Goal: Task Accomplishment & Management: Complete application form

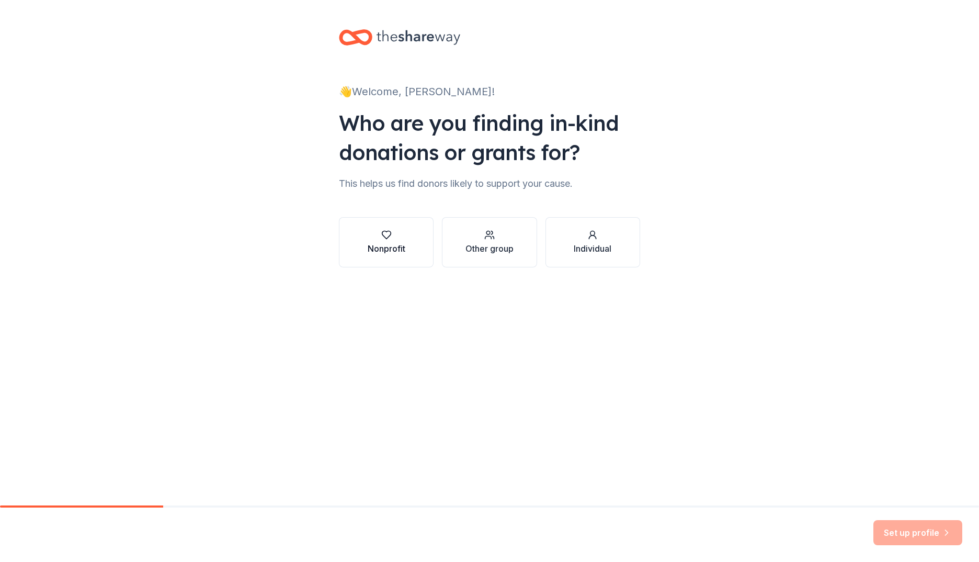
click at [386, 242] on div "Nonprofit" at bounding box center [387, 248] width 38 height 13
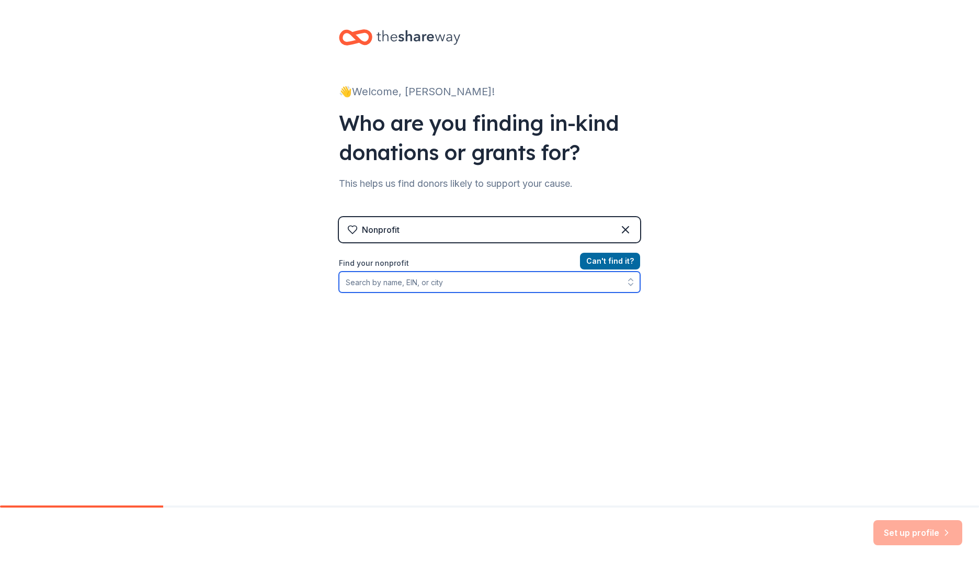
click at [381, 284] on input "Find your nonprofit" at bounding box center [489, 282] width 301 height 21
type input "58-"
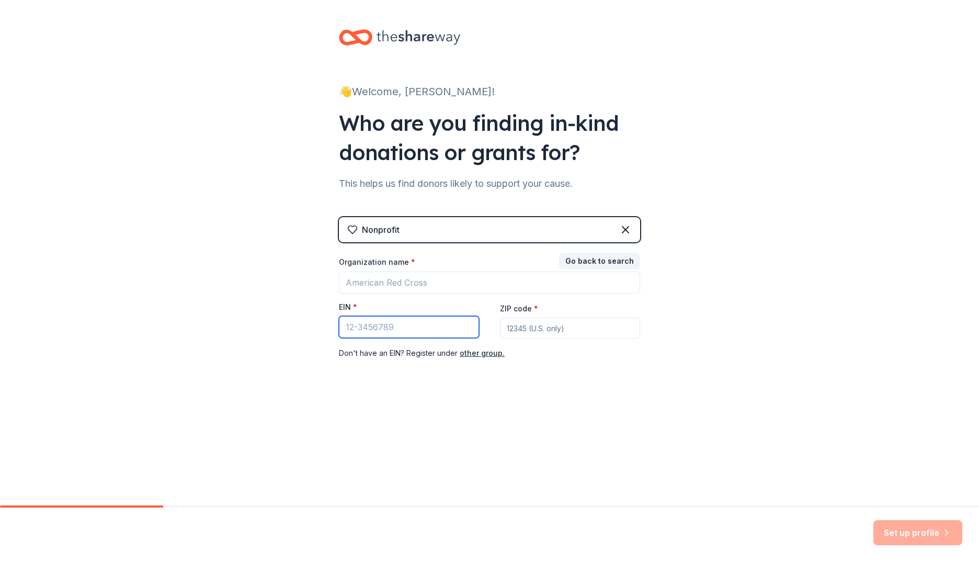
click at [400, 320] on input "EIN *" at bounding box center [409, 327] width 140 height 22
type input "[US_EMPLOYER_IDENTIFICATION_NUMBER]"
click at [536, 330] on input "ZIP code *" at bounding box center [570, 328] width 140 height 21
type input "30008"
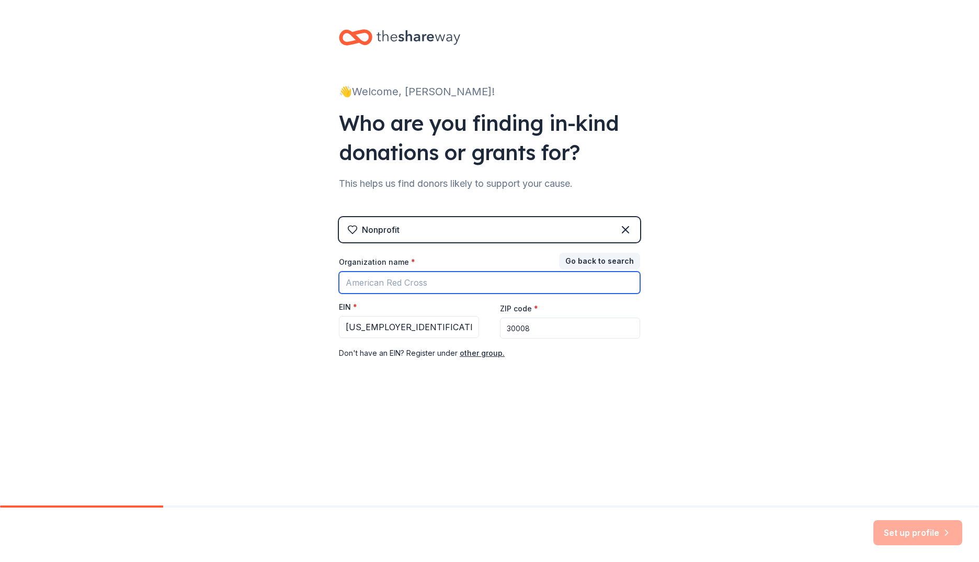
click at [426, 284] on input "Organization name *" at bounding box center [489, 283] width 301 height 22
drag, startPoint x: 363, startPoint y: 281, endPoint x: 340, endPoint y: 284, distance: 23.2
click at [333, 285] on div "👋 Welcome, Terese! Who are you finding in-kind donations or grants for? This he…" at bounding box center [489, 215] width 335 height 431
click at [370, 283] on input "Cobb Health Futures Foundation, Inc." at bounding box center [489, 283] width 301 height 22
click at [472, 281] on input "Cobb & Douglas Health Futures Foundation, Inc." at bounding box center [489, 283] width 301 height 22
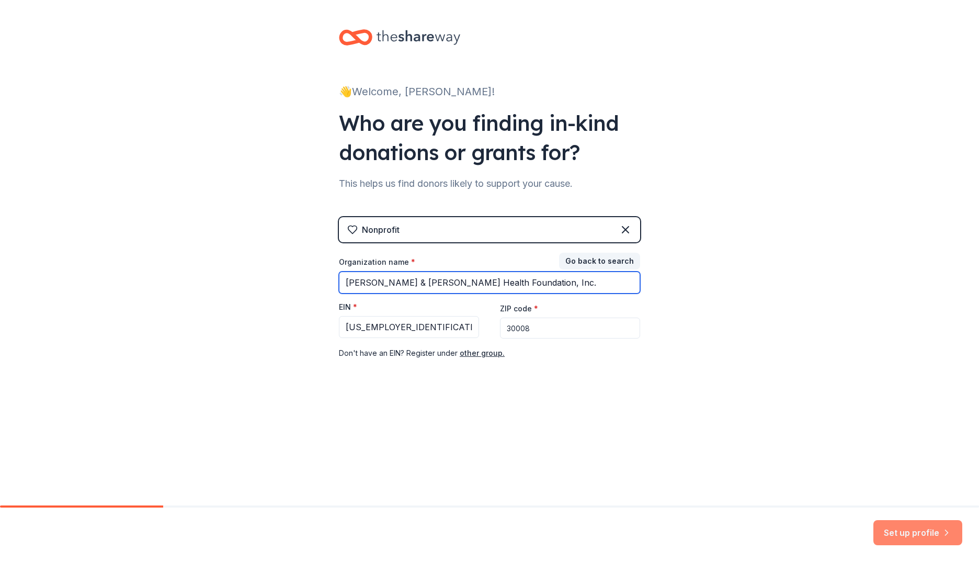
type input "Cobb & Douglas Health Foundation, Inc."
click at [906, 536] on button "Set up profile" at bounding box center [918, 532] width 89 height 25
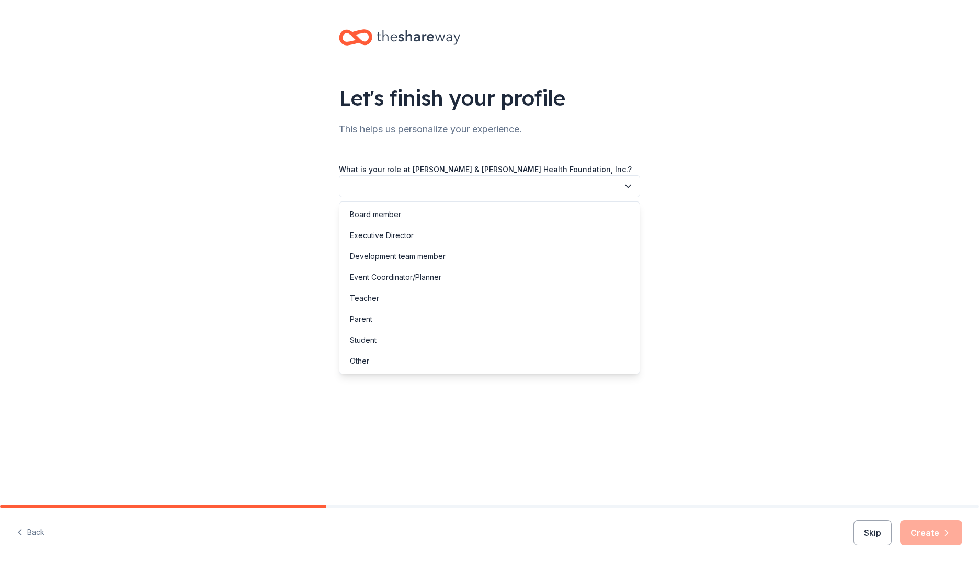
click at [375, 185] on button "button" at bounding box center [489, 186] width 301 height 22
click at [375, 365] on div "Other" at bounding box center [490, 360] width 296 height 21
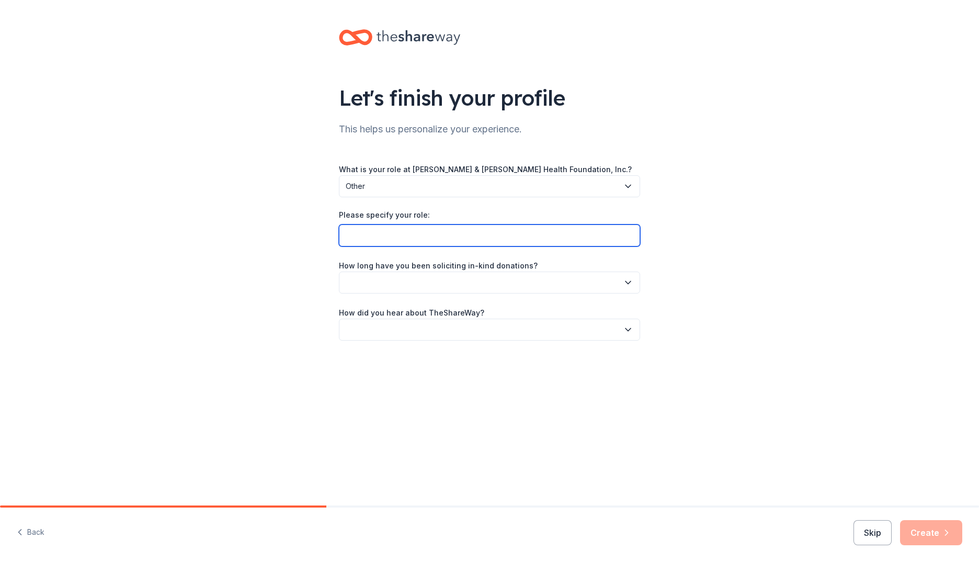
click at [394, 241] on input "Please specify your role:" at bounding box center [489, 235] width 301 height 22
type input "Administrative Assistant with Cobb & Douglas Public Health"
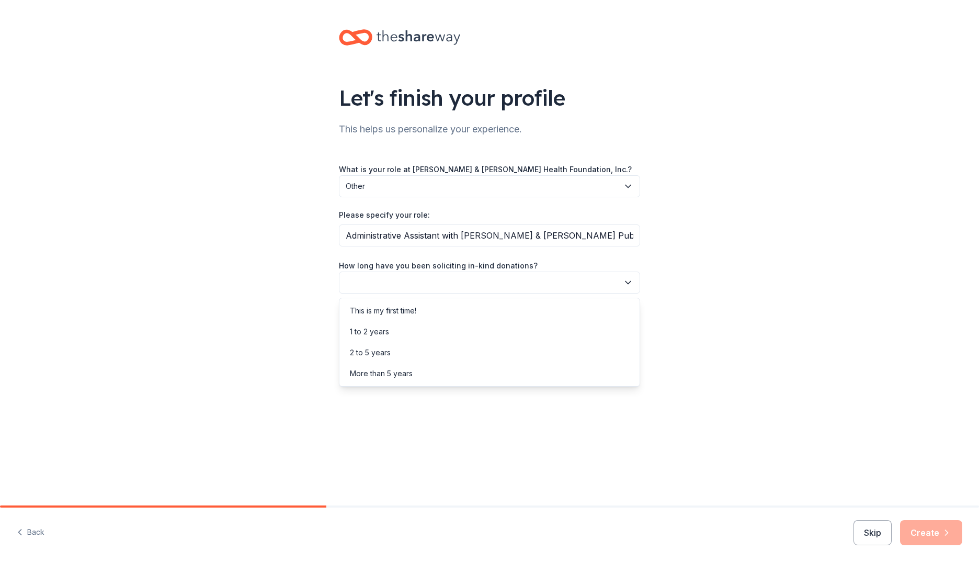
click at [424, 280] on button "button" at bounding box center [489, 283] width 301 height 22
click at [370, 356] on div "2 to 5 years" at bounding box center [370, 352] width 41 height 13
click at [372, 329] on button "button" at bounding box center [489, 330] width 301 height 22
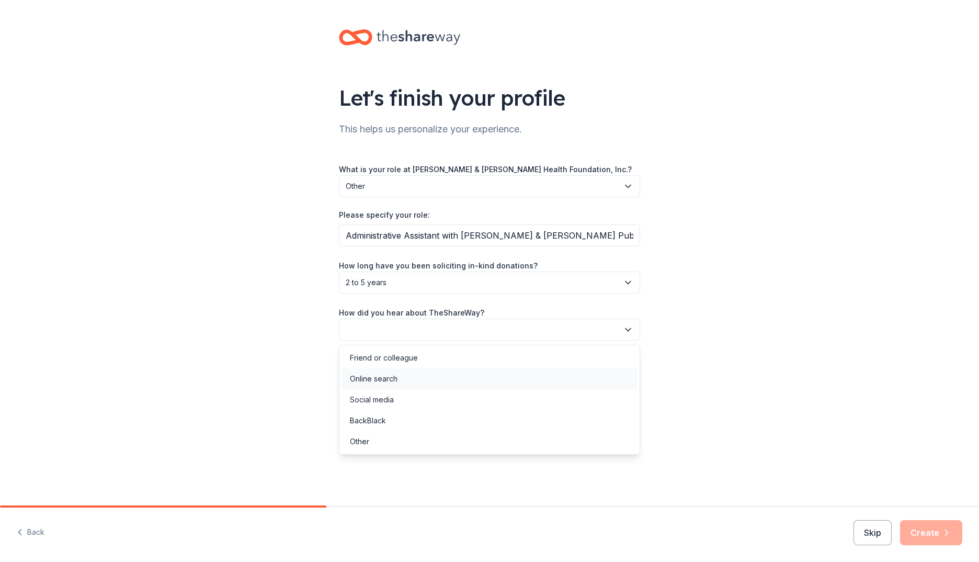
click at [368, 382] on div "Online search" at bounding box center [374, 378] width 48 height 13
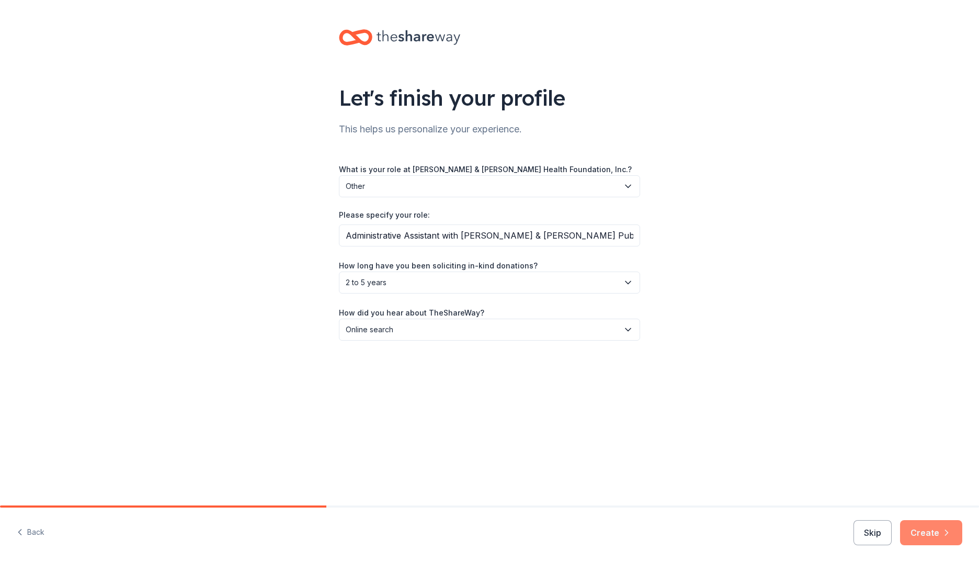
click at [919, 535] on button "Create" at bounding box center [931, 532] width 62 height 25
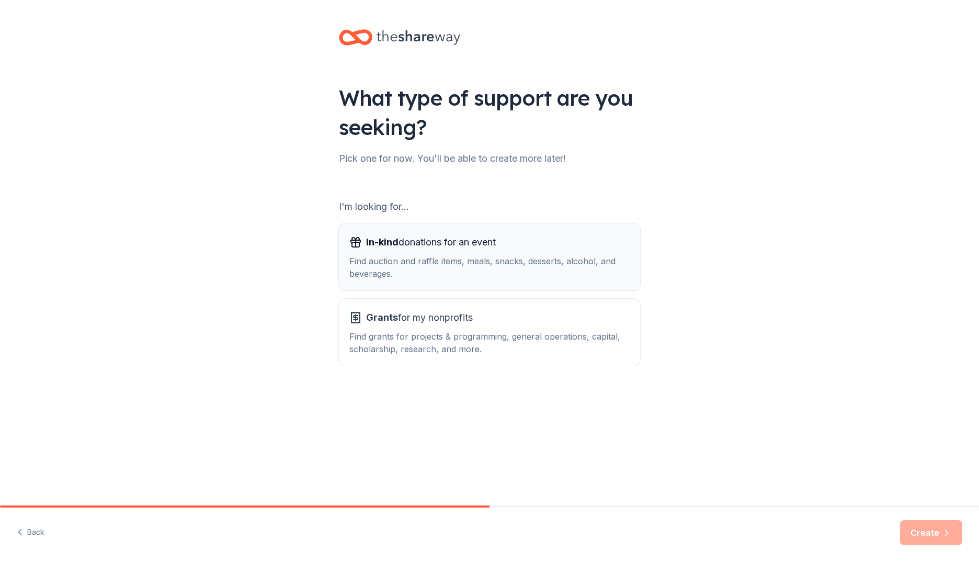
click at [423, 271] on div "Find auction and raffle items, meals, snacks, desserts, alcohol, and beverages." at bounding box center [489, 267] width 280 height 25
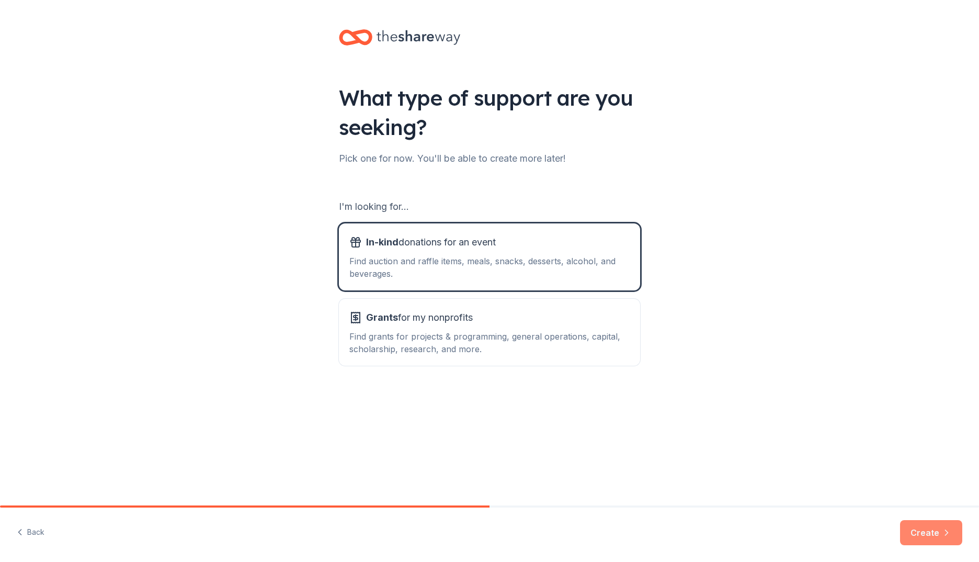
click at [925, 535] on button "Create" at bounding box center [931, 532] width 62 height 25
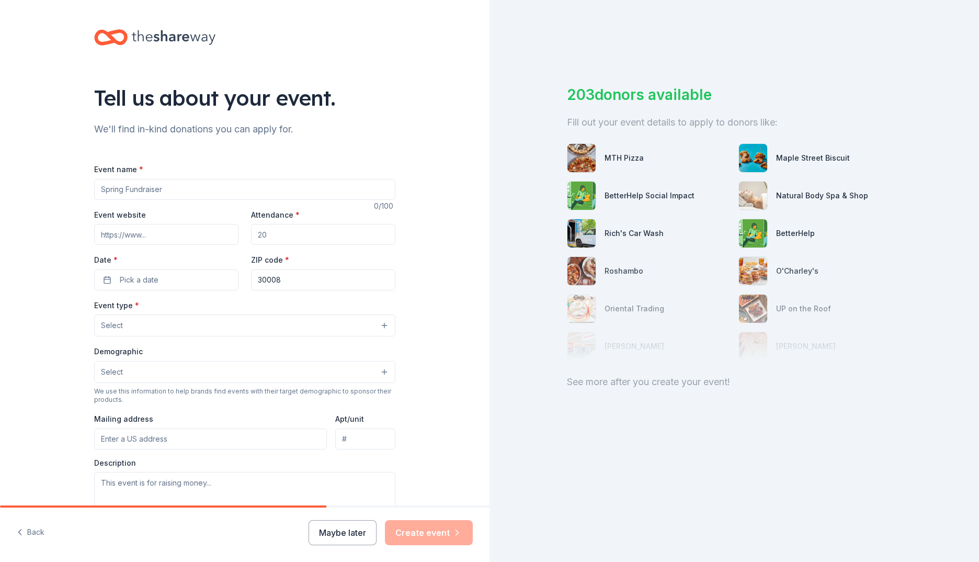
click at [115, 186] on input "Event name *" at bounding box center [244, 189] width 301 height 21
click at [121, 185] on input "Event name *" at bounding box center [244, 189] width 301 height 21
type input "[PERSON_NAME] Public Safety Charity Golf Classic"
click at [118, 241] on input "Event website" at bounding box center [166, 234] width 144 height 21
paste input "https://cobbanddouglashealthfoundation.org/about/cobb-public-safety-charity-gol…"
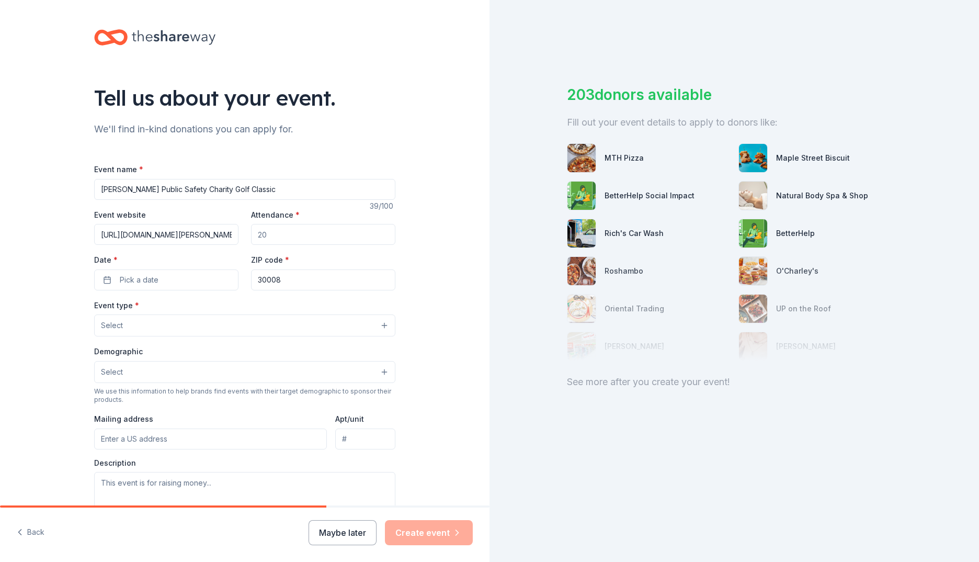
scroll to position [0, 189]
type input "https://cobbanddouglashealthfoundation.org/about/cobb-public-safety-charity-gol…"
drag, startPoint x: 287, startPoint y: 235, endPoint x: 229, endPoint y: 236, distance: 58.6
click at [229, 236] on div "Event website https://cobbanddouglashealthfoundation.org/about/cobb-public-safe…" at bounding box center [244, 249] width 301 height 82
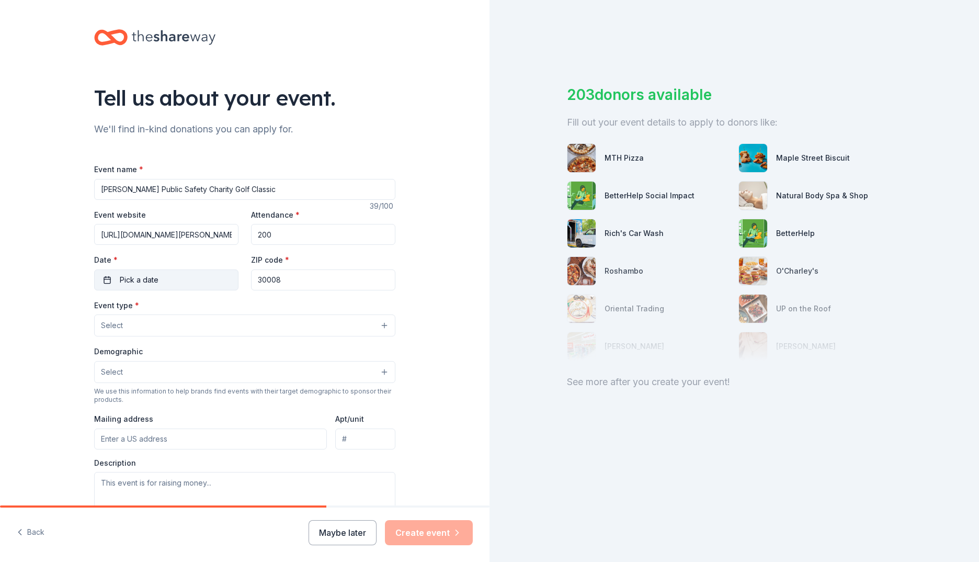
type input "200"
click at [165, 281] on button "Pick a date" at bounding box center [166, 279] width 144 height 21
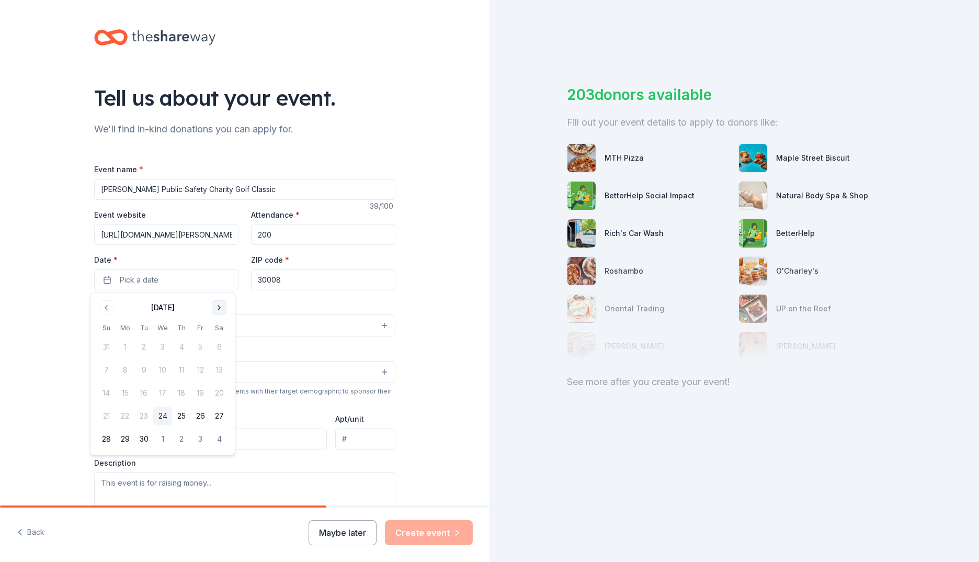
click at [218, 306] on button "Go to next month" at bounding box center [219, 307] width 15 height 15
click at [123, 391] on button "13" at bounding box center [125, 392] width 19 height 19
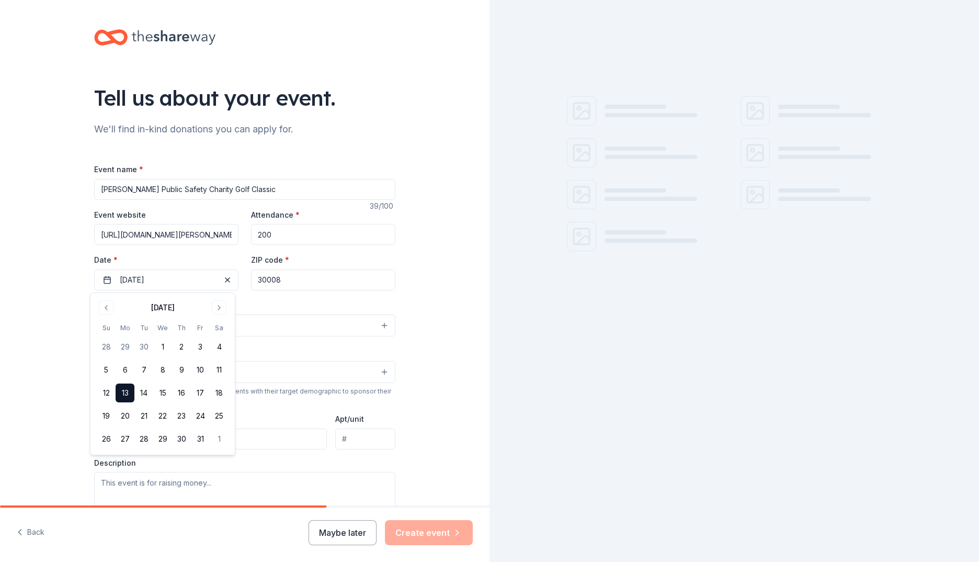
click at [320, 277] on input "30008" at bounding box center [323, 279] width 144 height 21
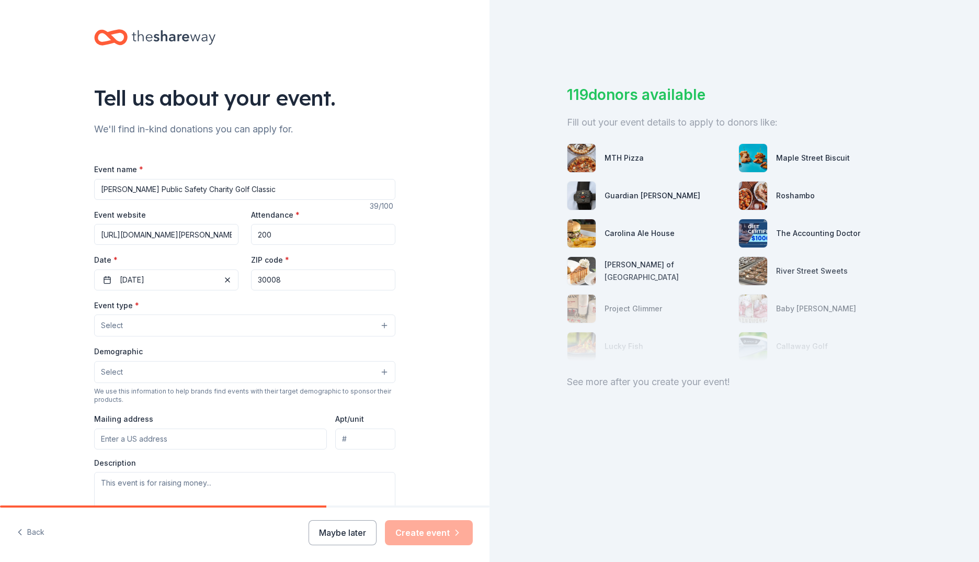
drag, startPoint x: 320, startPoint y: 277, endPoint x: 239, endPoint y: 277, distance: 80.6
click at [239, 277] on div "Event website https://cobbanddouglashealthfoundation.org/about/cobb-public-safe…" at bounding box center [244, 249] width 301 height 82
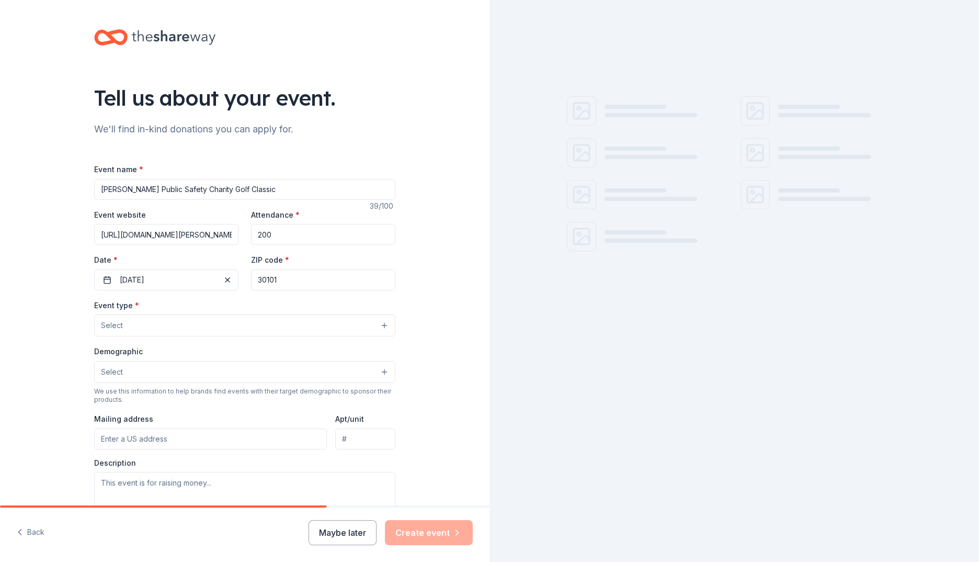
type input "30101"
click at [218, 322] on button "Select" at bounding box center [244, 325] width 301 height 22
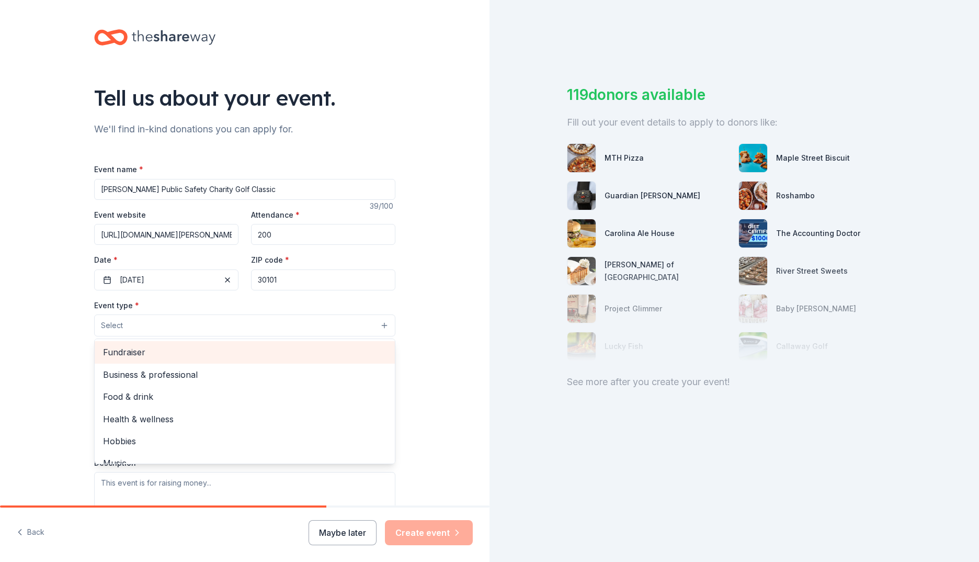
click at [193, 356] on span "Fundraiser" at bounding box center [245, 352] width 284 height 14
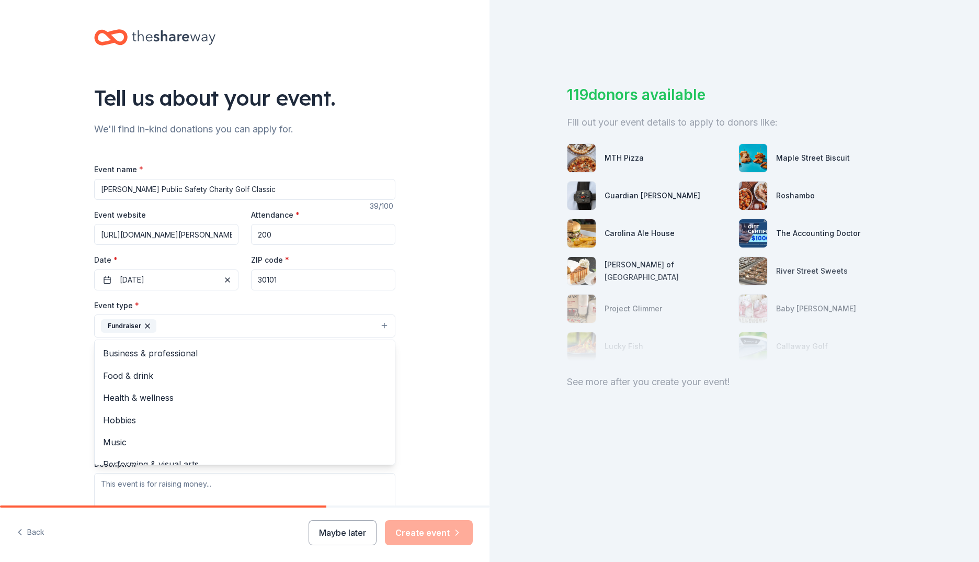
click at [14, 335] on div "Tell us about your event. We'll find in-kind donations you can apply for. Event…" at bounding box center [245, 348] width 490 height 697
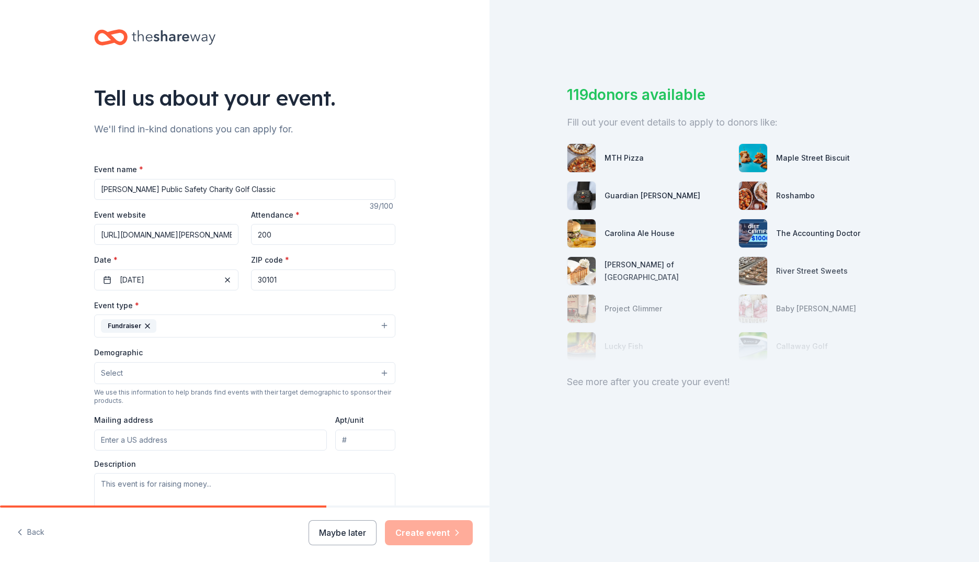
click at [112, 371] on span "Select" at bounding box center [112, 373] width 22 height 13
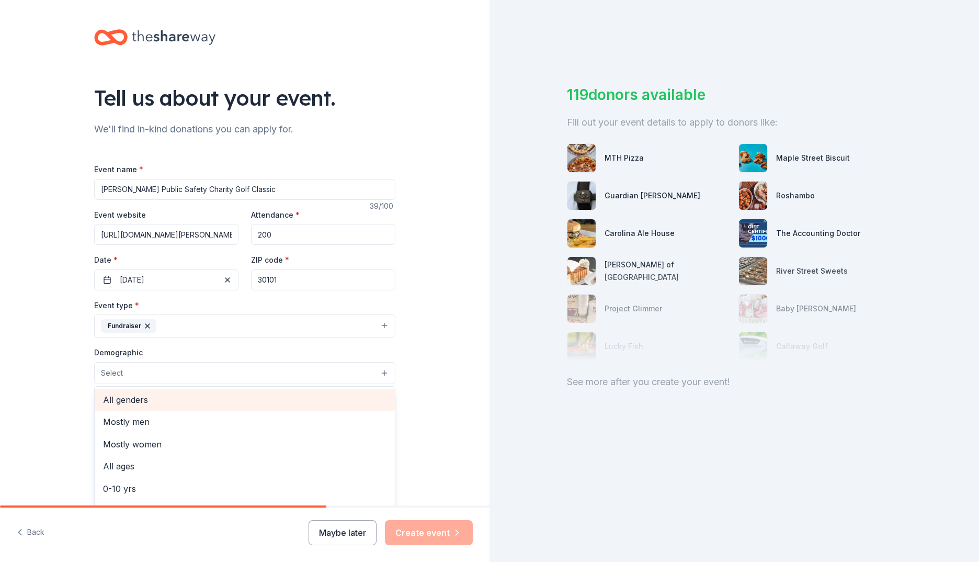
click at [131, 399] on span "All genders" at bounding box center [245, 400] width 284 height 14
click at [39, 409] on div "Tell us about your event. We'll find in-kind donations you can apply for. Event…" at bounding box center [245, 349] width 490 height 698
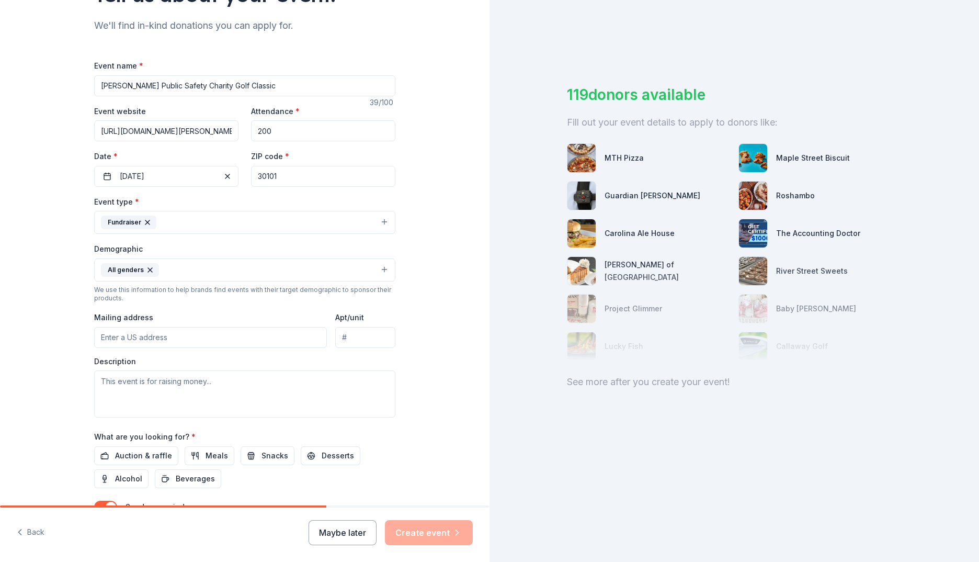
scroll to position [105, 0]
click at [172, 340] on input "Mailing address" at bounding box center [210, 336] width 233 height 21
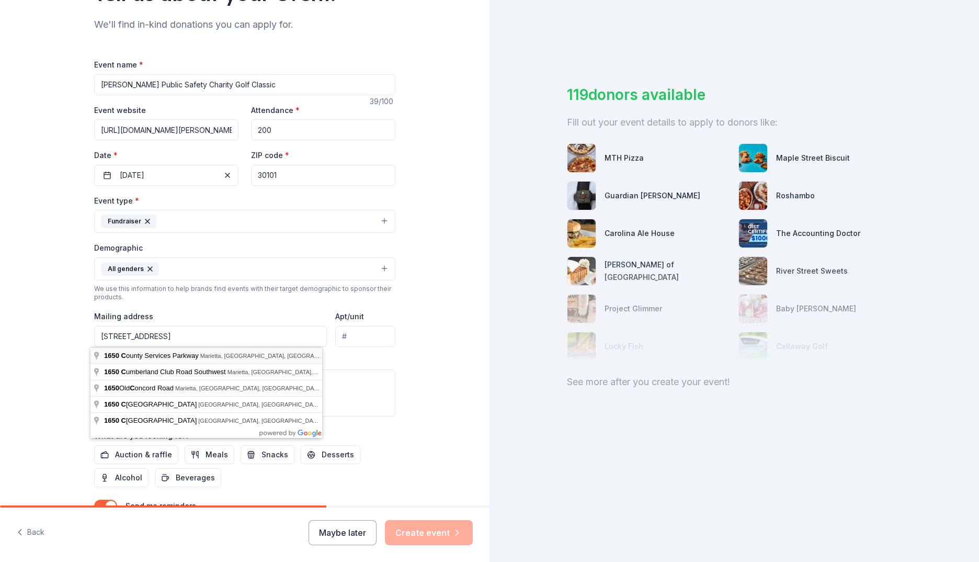
type input "1650 County Services Parkway, Marietta, GA, 30008"
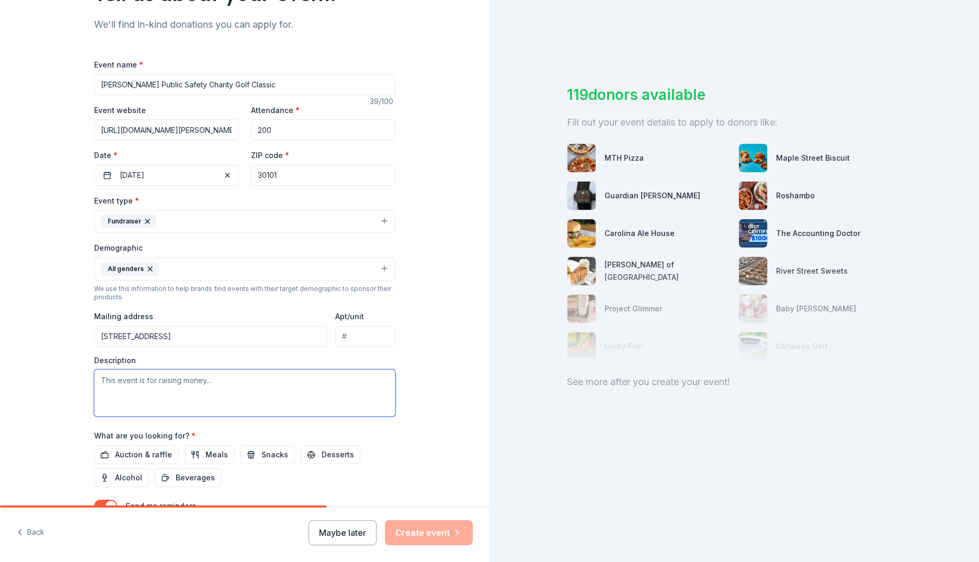
click at [220, 382] on textarea at bounding box center [244, 392] width 301 height 47
click at [116, 385] on textarea at bounding box center [244, 392] width 301 height 47
paste textarea "Safe Kids Cobb County works to prevent childhood injuries—the leading cause of …"
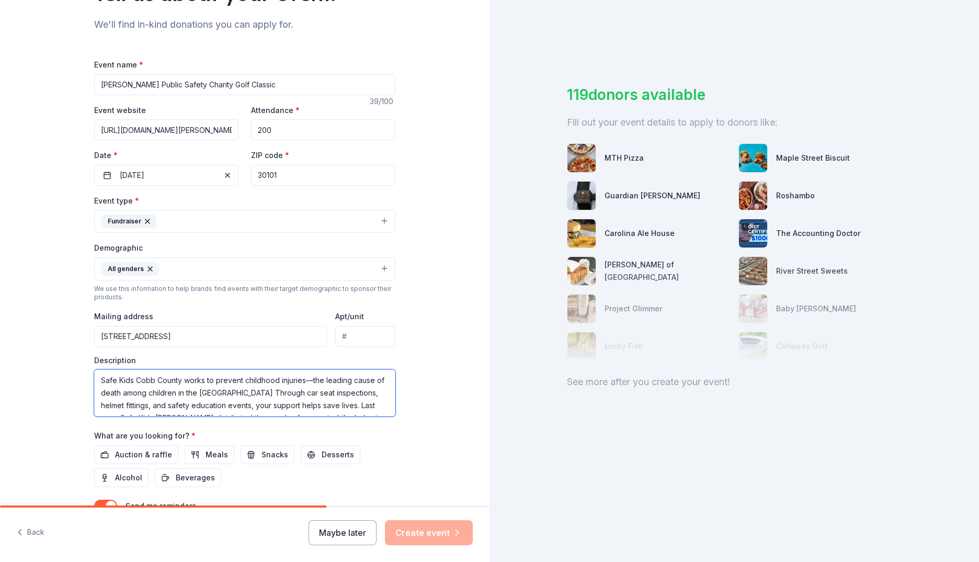
scroll to position [145, 0]
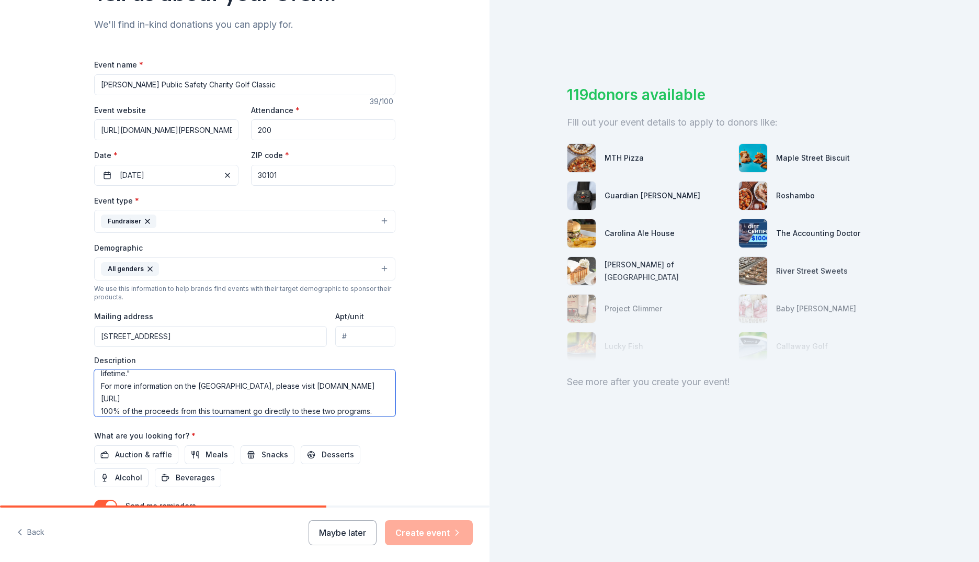
click at [250, 410] on textarea "Safe Kids Cobb County works to prevent childhood injuries—the leading cause of …" at bounding box center [244, 392] width 301 height 47
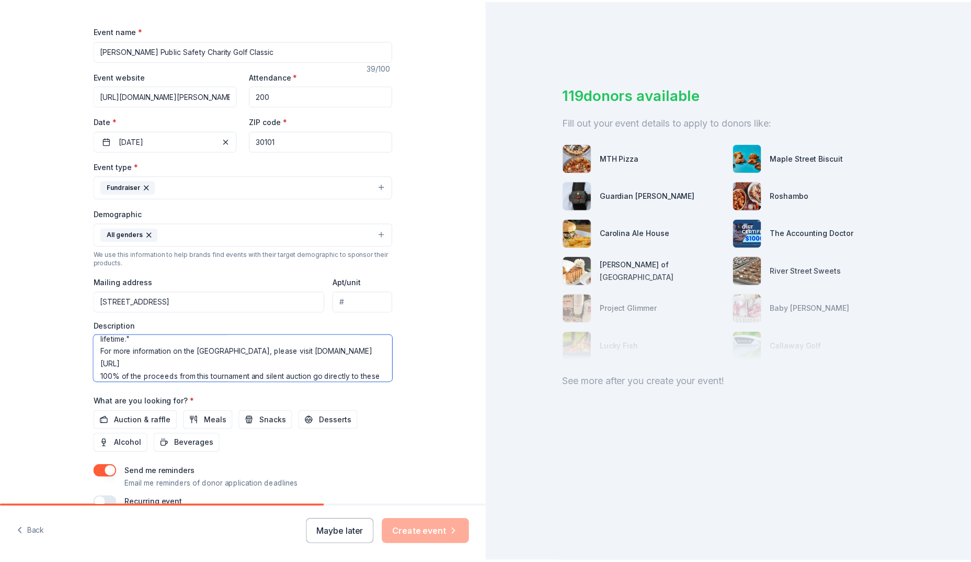
scroll to position [193, 0]
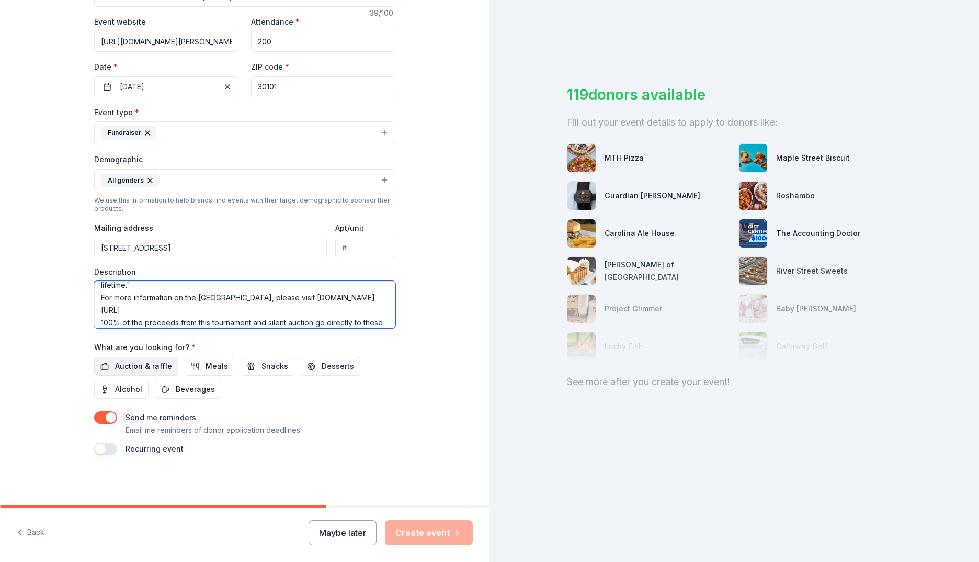
type textarea "Safe Kids Cobb County works to prevent childhood injuries—the leading cause of …"
click at [131, 365] on span "Auction & raffle" at bounding box center [143, 366] width 57 height 13
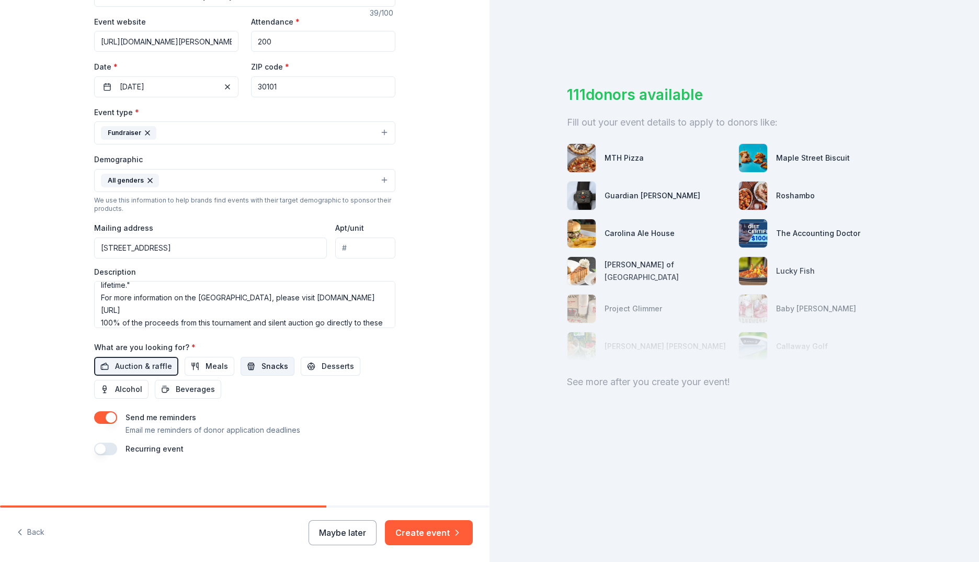
click at [262, 361] on span "Snacks" at bounding box center [275, 366] width 27 height 13
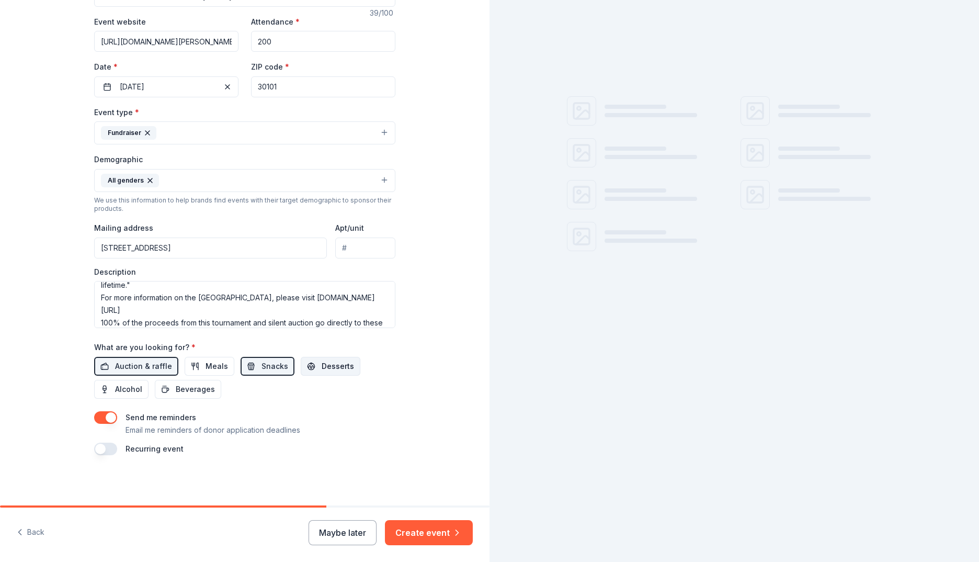
click at [322, 366] on span "Desserts" at bounding box center [338, 366] width 32 height 13
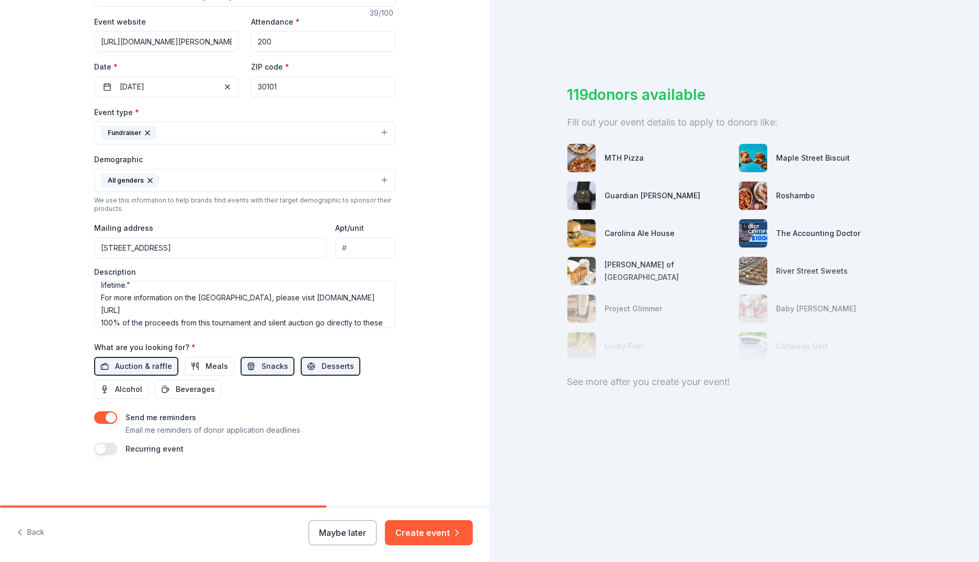
click at [94, 416] on button "button" at bounding box center [105, 417] width 23 height 13
click at [185, 396] on button "Beverages" at bounding box center [188, 389] width 66 height 19
click at [413, 533] on button "Create event" at bounding box center [429, 532] width 88 height 25
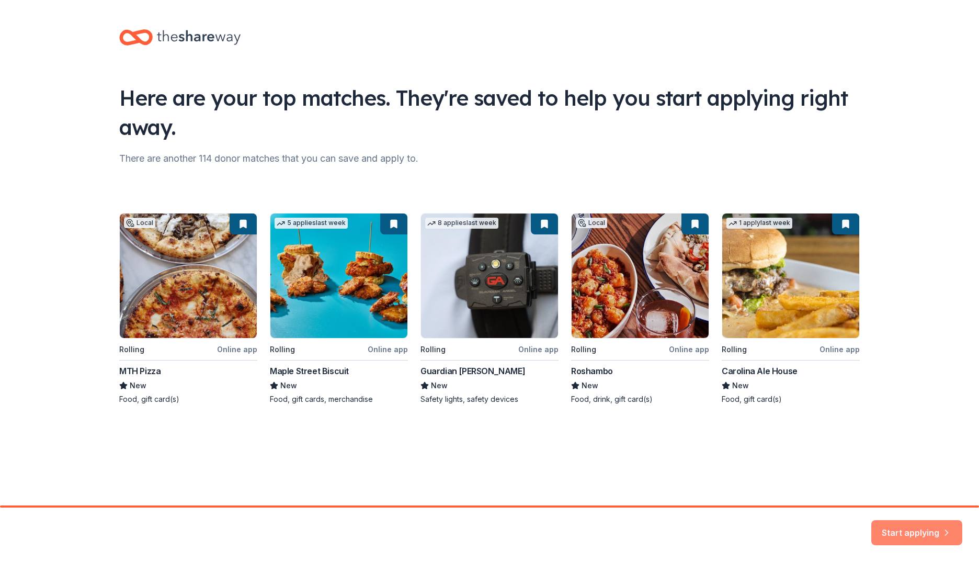
click at [899, 538] on button "Start applying" at bounding box center [917, 527] width 91 height 25
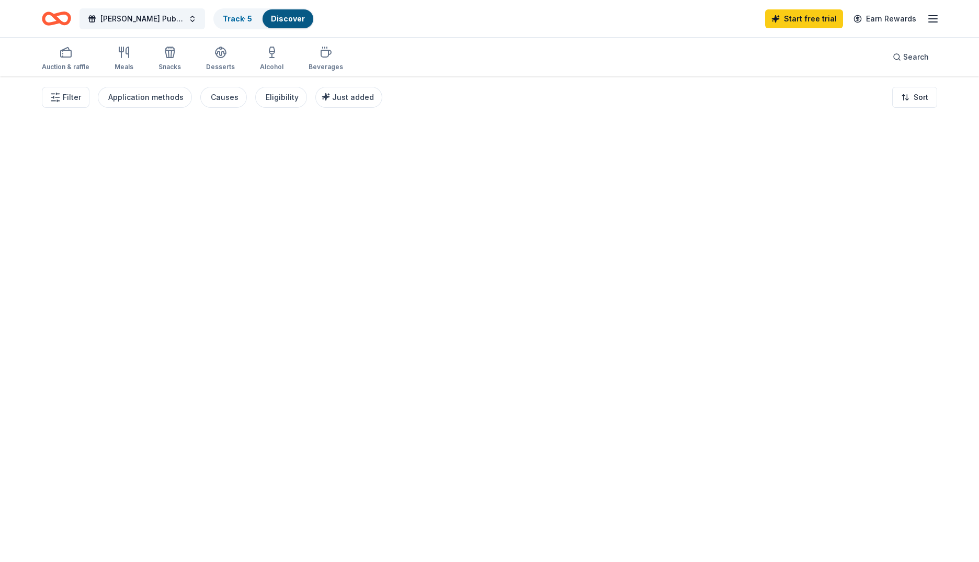
click at [891, 529] on div at bounding box center [489, 318] width 979 height 485
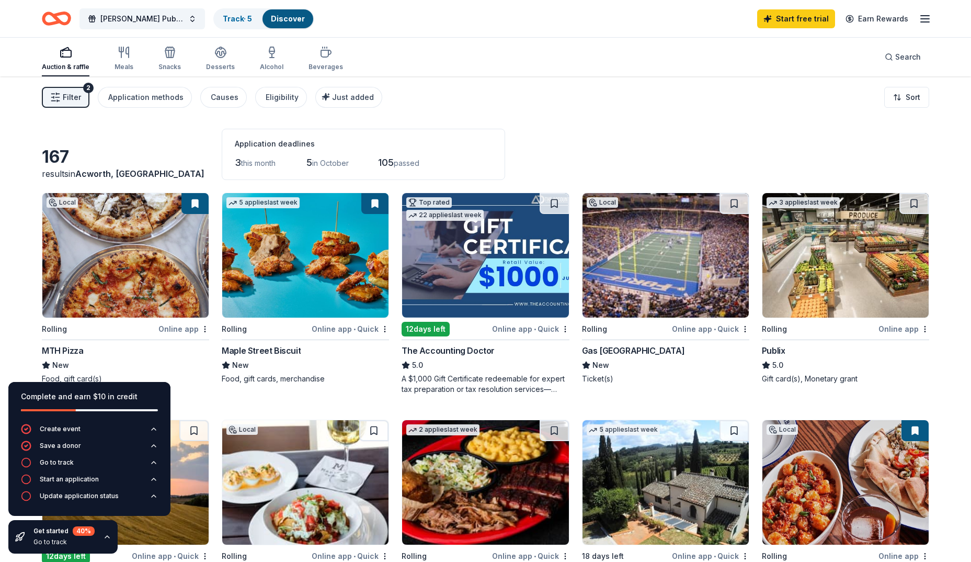
click at [626, 352] on div "Gas [GEOGRAPHIC_DATA]" at bounding box center [633, 350] width 103 height 13
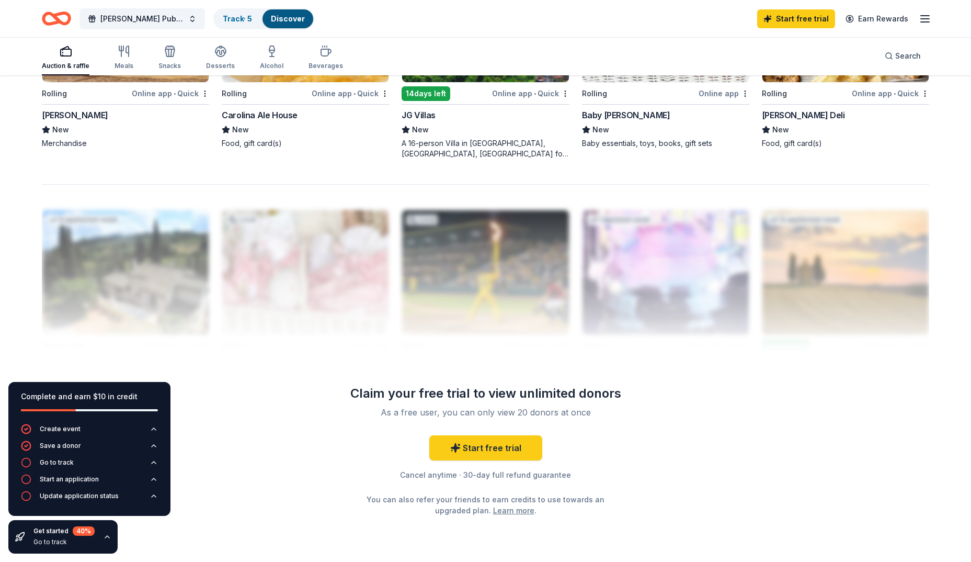
scroll to position [942, 0]
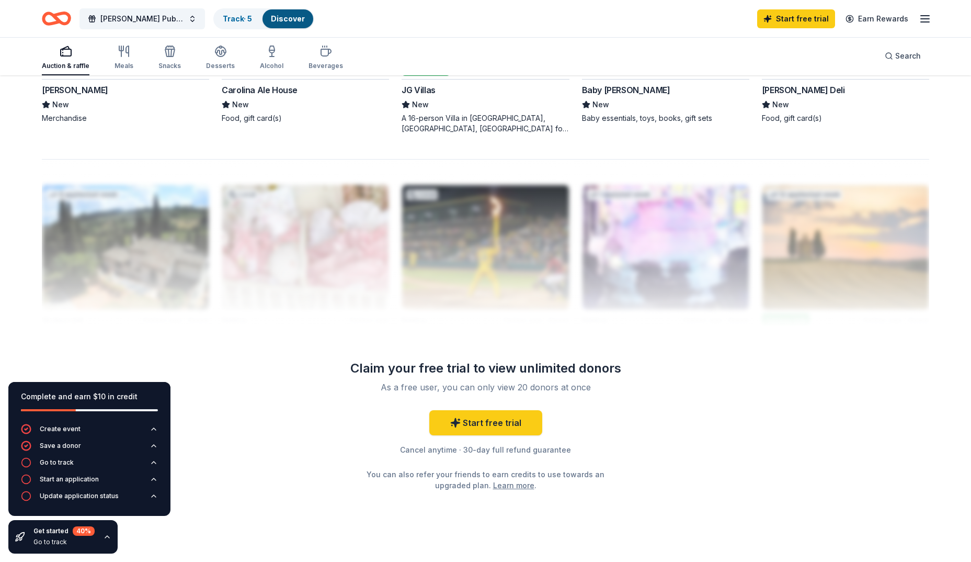
click at [513, 488] on link "Learn more" at bounding box center [513, 485] width 41 height 11
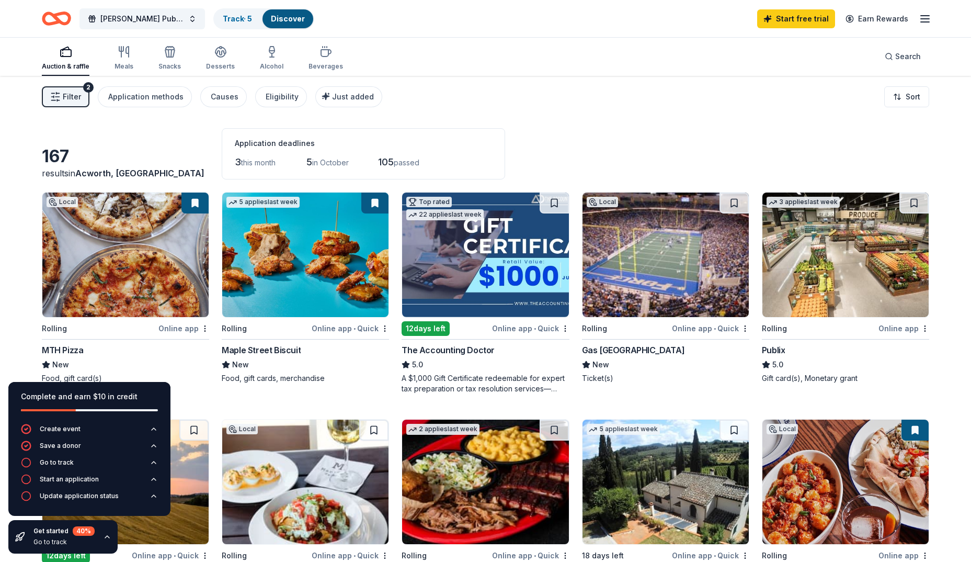
scroll to position [0, 0]
click at [60, 65] on div "Auction & raffle" at bounding box center [66, 67] width 48 height 8
click at [164, 54] on icon "button" at bounding box center [170, 52] width 13 height 13
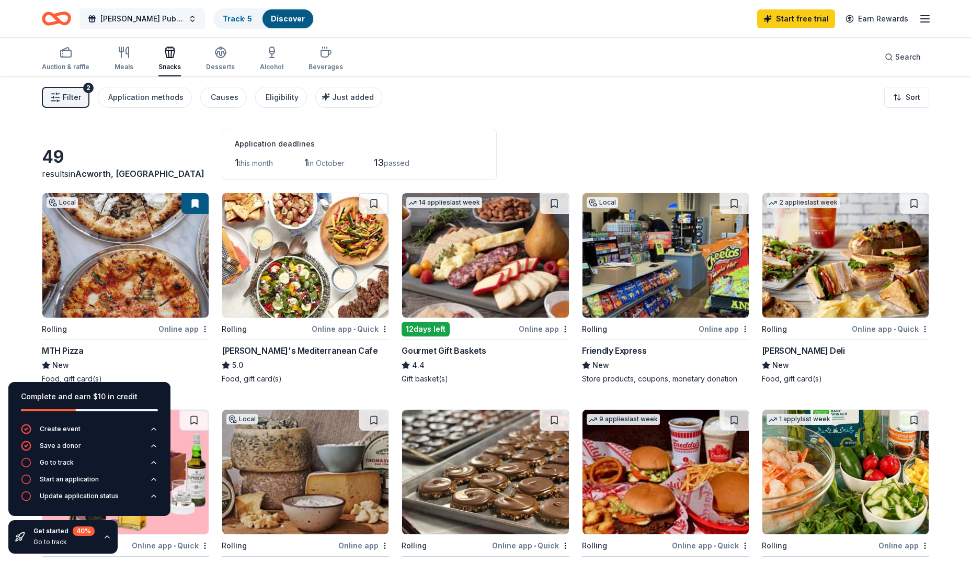
click at [177, 15] on span "[PERSON_NAME] Public Safety Charity Golf Classic" at bounding box center [142, 19] width 84 height 13
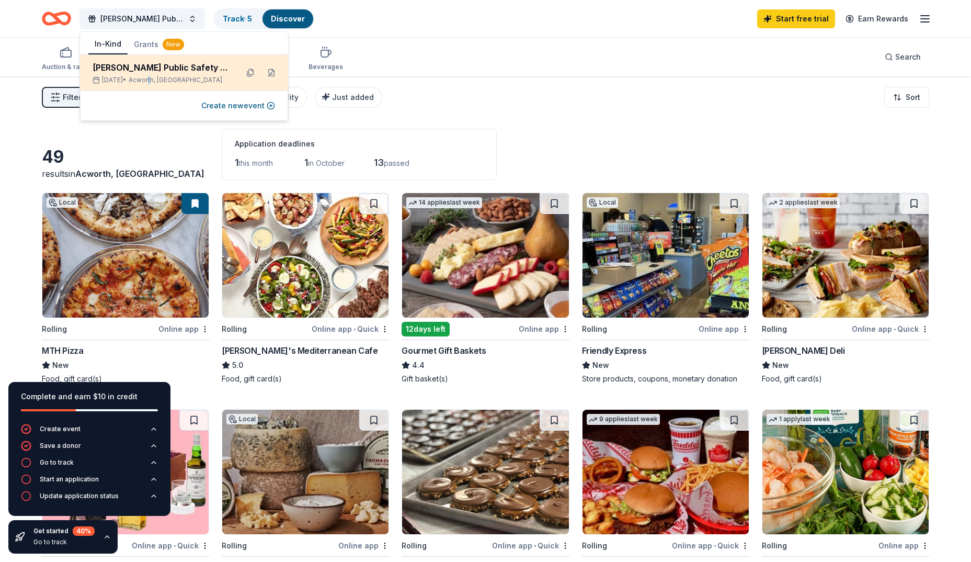
click at [167, 74] on div "Cobb Public Safety Charity Golf Classic Oct 13, 2025 • Acworth, GA" at bounding box center [161, 72] width 137 height 23
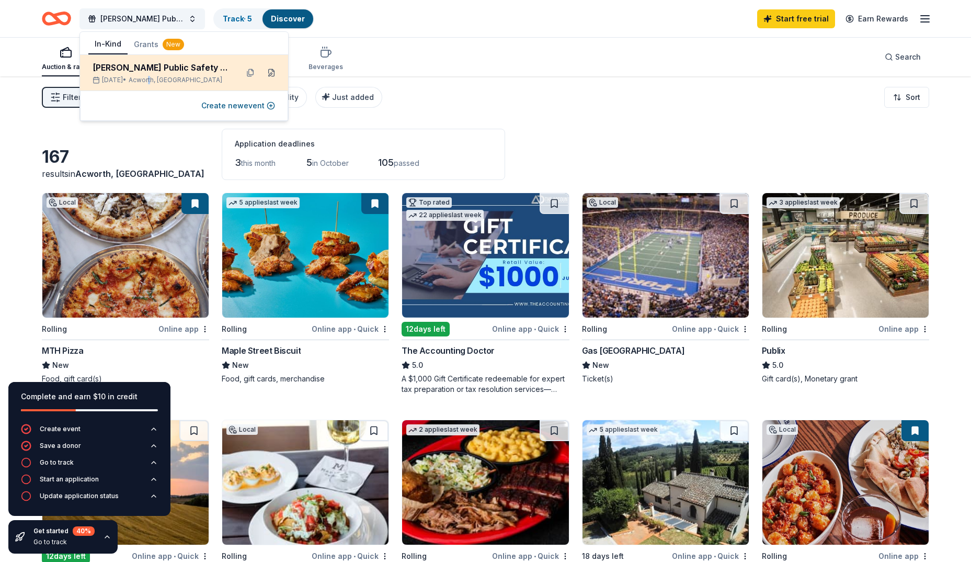
click at [268, 72] on button at bounding box center [271, 72] width 17 height 17
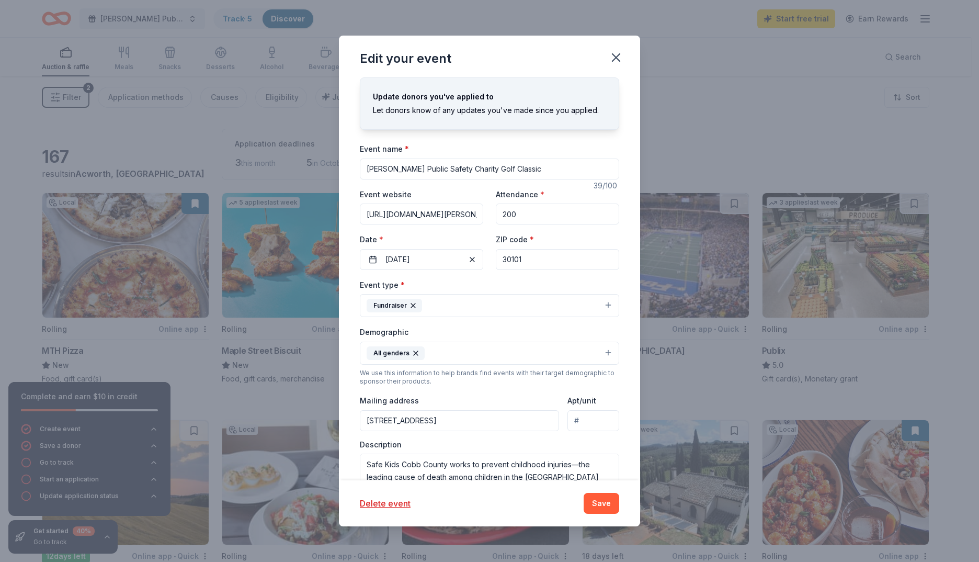
drag, startPoint x: 534, startPoint y: 260, endPoint x: 494, endPoint y: 253, distance: 40.3
click at [491, 257] on div "Event website https://cobbanddouglashealthfoundation.org/about/cobb-public-safe…" at bounding box center [489, 229] width 259 height 82
type input "30008"
drag, startPoint x: 598, startPoint y: 502, endPoint x: 592, endPoint y: 499, distance: 7.3
click at [597, 502] on button "Save" at bounding box center [602, 503] width 36 height 21
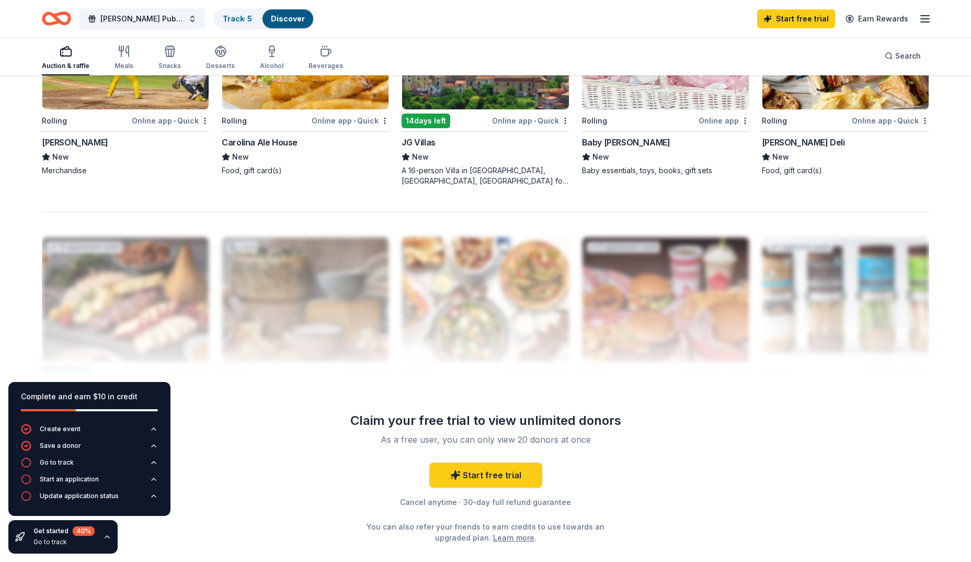
scroll to position [575, 0]
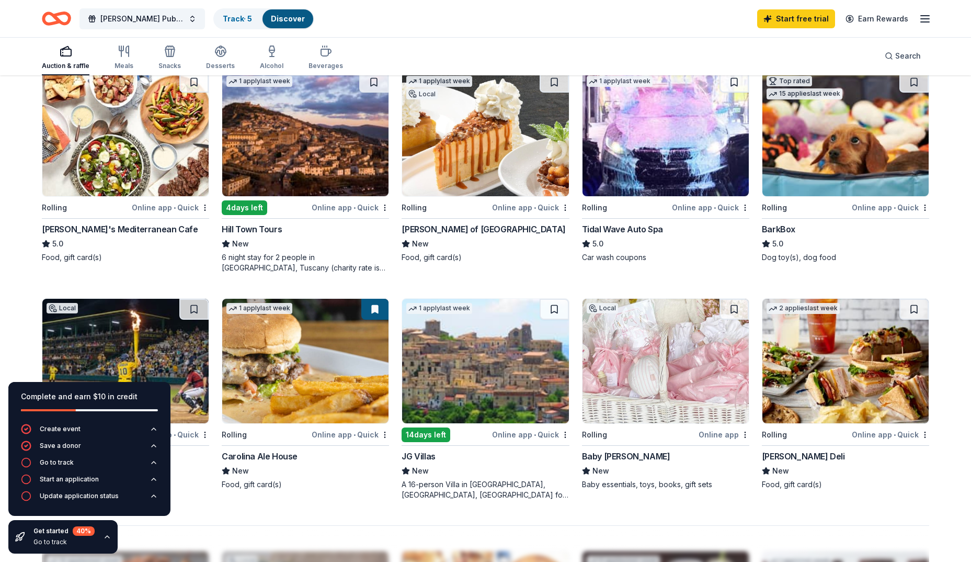
click at [672, 132] on img at bounding box center [666, 134] width 166 height 125
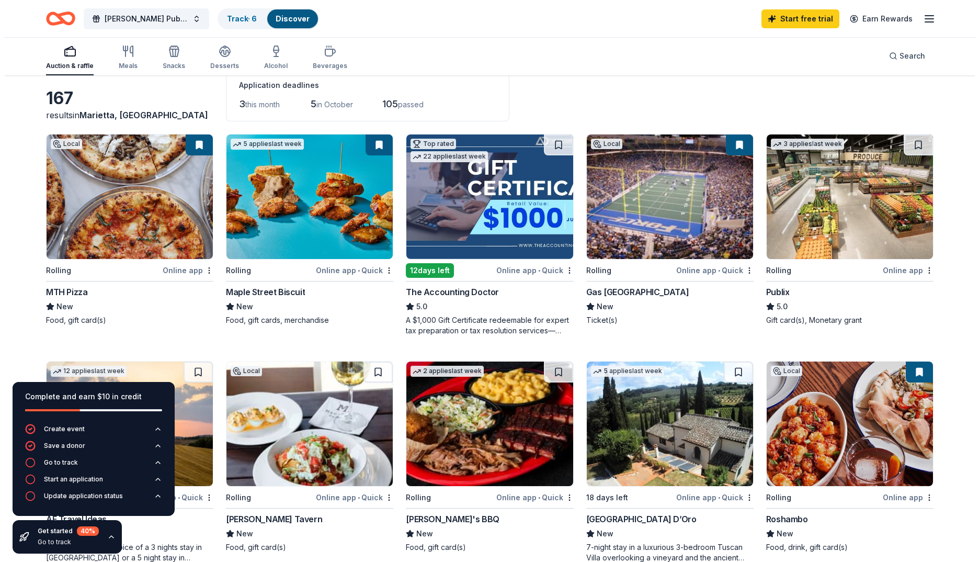
scroll to position [0, 0]
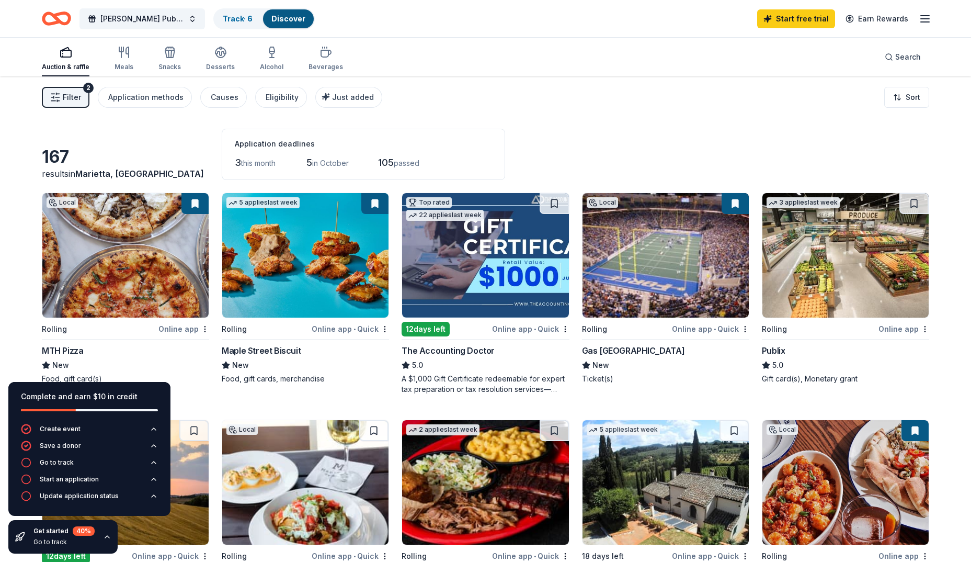
click at [48, 17] on icon "Home" at bounding box center [56, 18] width 29 height 25
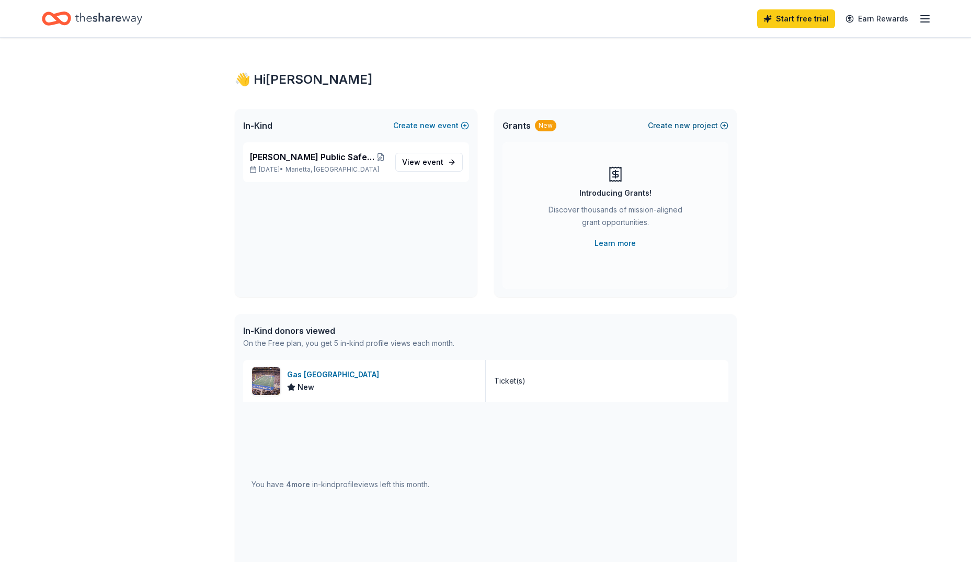
click at [678, 123] on span "new" at bounding box center [683, 125] width 16 height 13
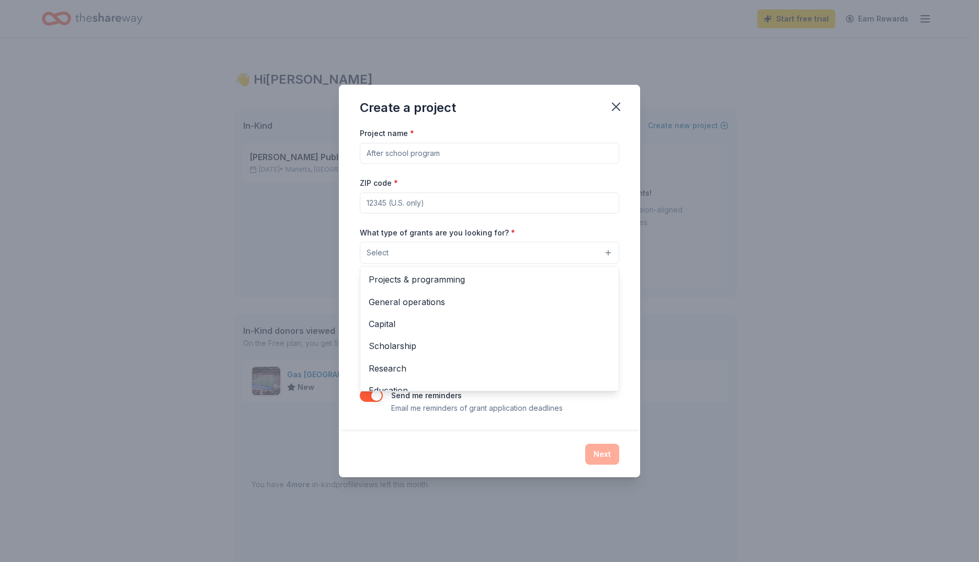
click at [468, 248] on button "Select" at bounding box center [489, 253] width 259 height 22
click at [616, 105] on div "Create a project Project name * ZIP code * What type of grants are you looking …" at bounding box center [489, 281] width 301 height 392
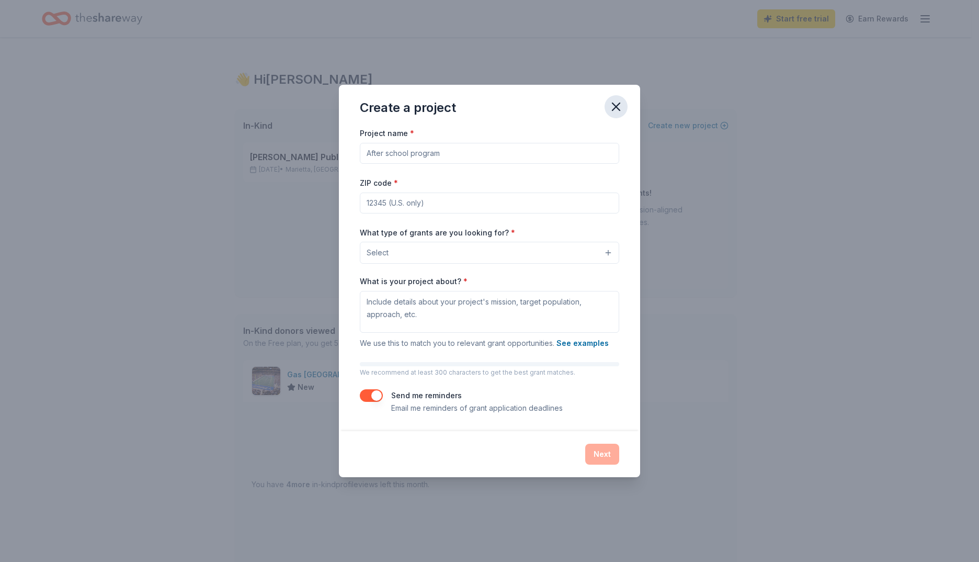
click at [612, 107] on icon "button" at bounding box center [616, 106] width 15 height 15
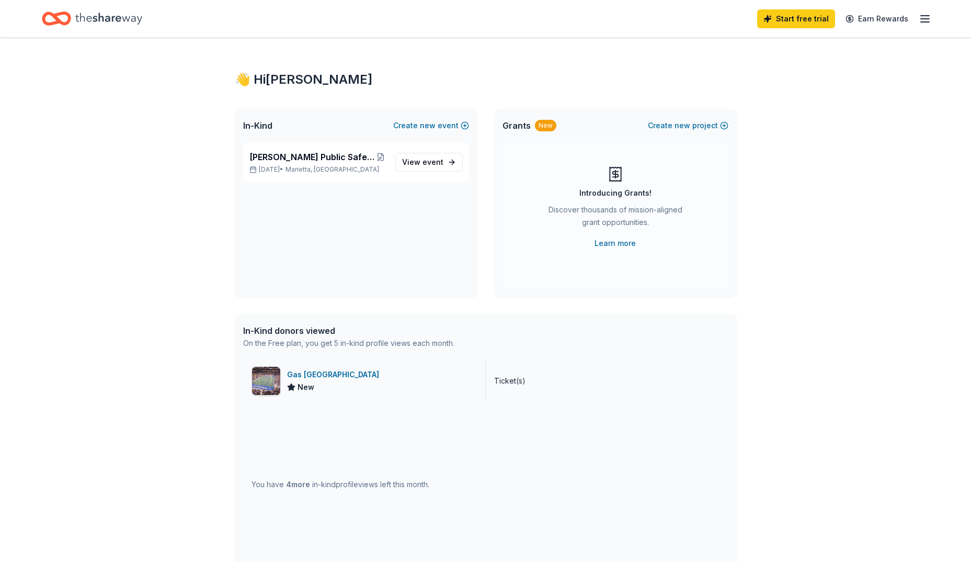
click at [323, 378] on div "Gas [GEOGRAPHIC_DATA]" at bounding box center [335, 374] width 96 height 13
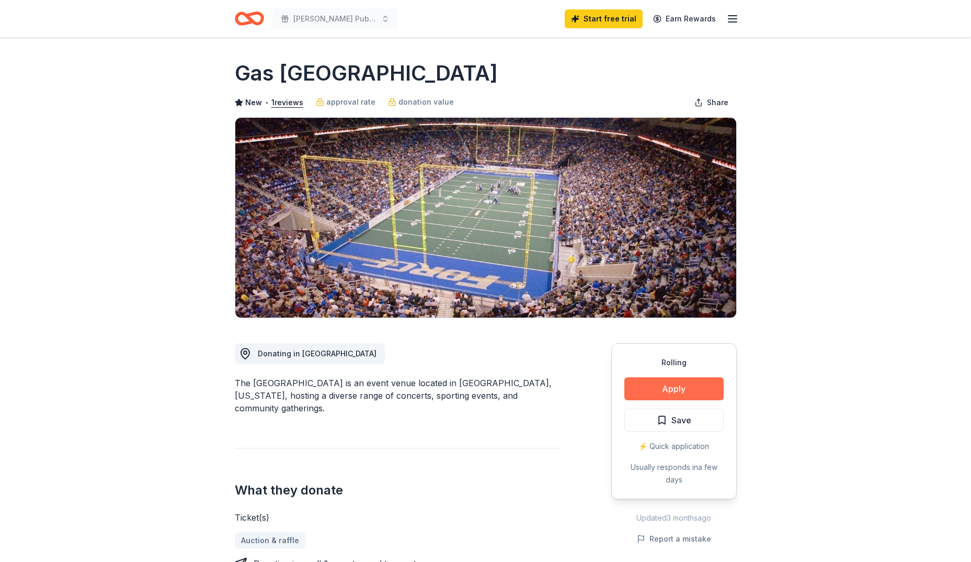
click at [676, 389] on button "Apply" at bounding box center [674, 388] width 99 height 23
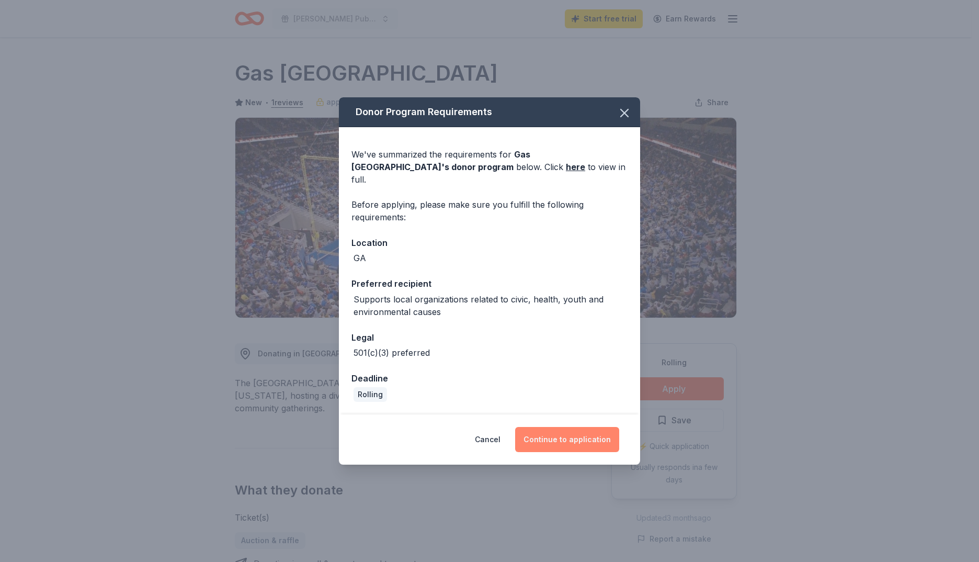
click at [573, 432] on button "Continue to application" at bounding box center [567, 439] width 104 height 25
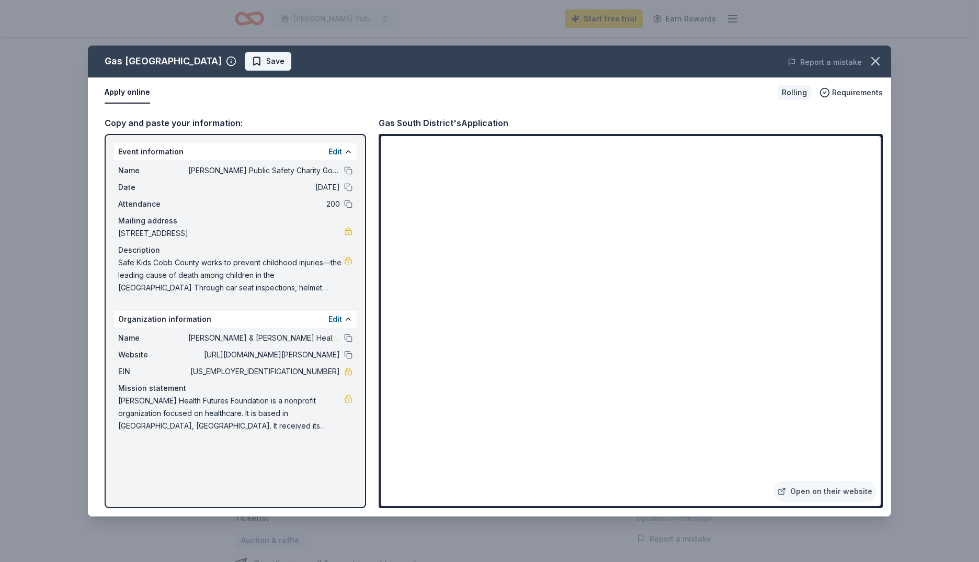
click at [266, 60] on span "Save" at bounding box center [275, 61] width 18 height 13
click at [879, 56] on icon "button" at bounding box center [875, 61] width 15 height 15
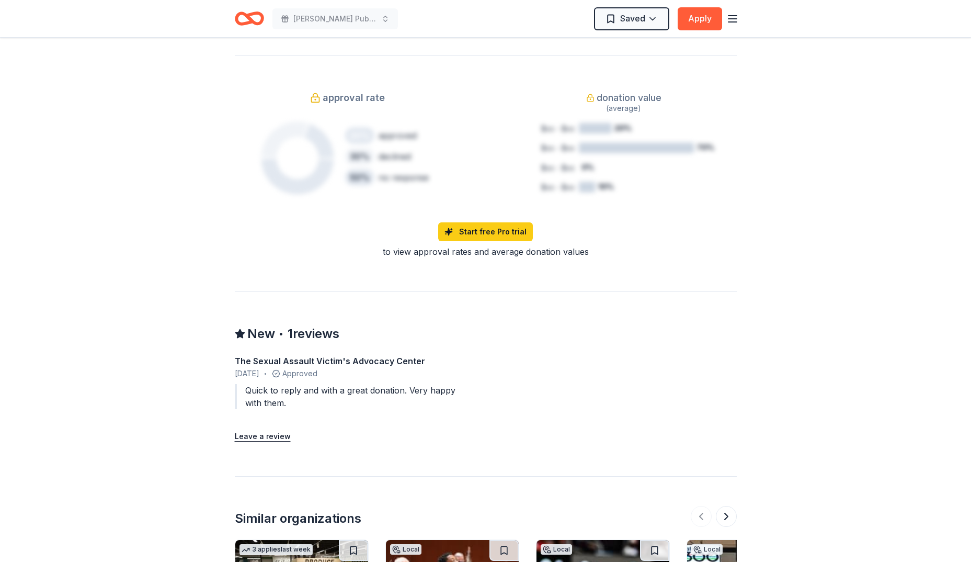
scroll to position [1042, 0]
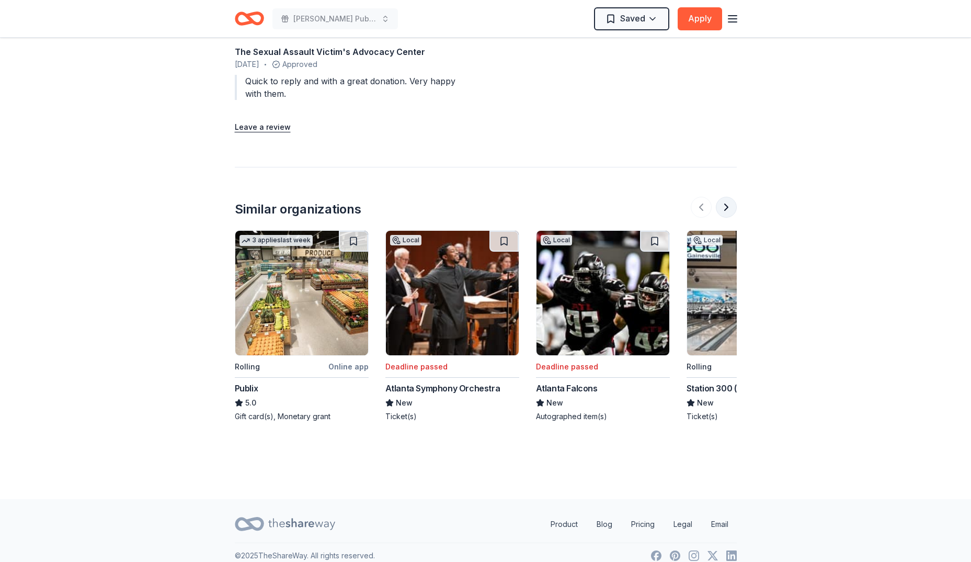
click at [728, 197] on button at bounding box center [726, 207] width 21 height 21
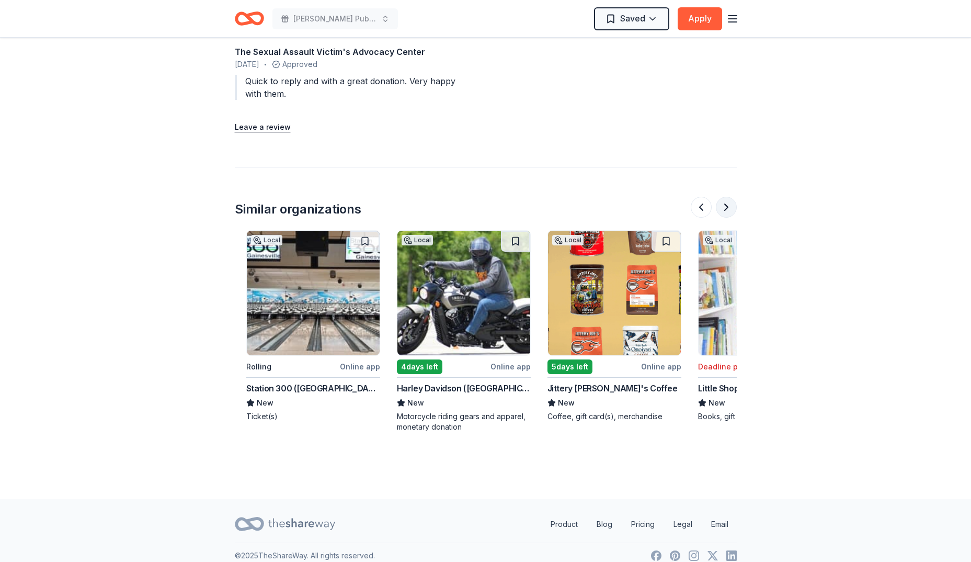
scroll to position [0, 452]
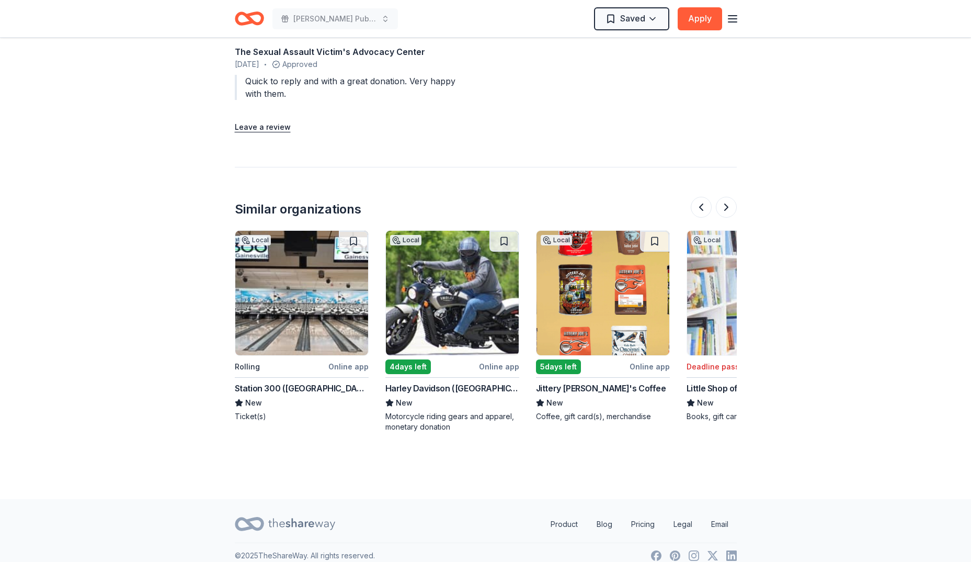
click at [603, 288] on img at bounding box center [603, 293] width 133 height 125
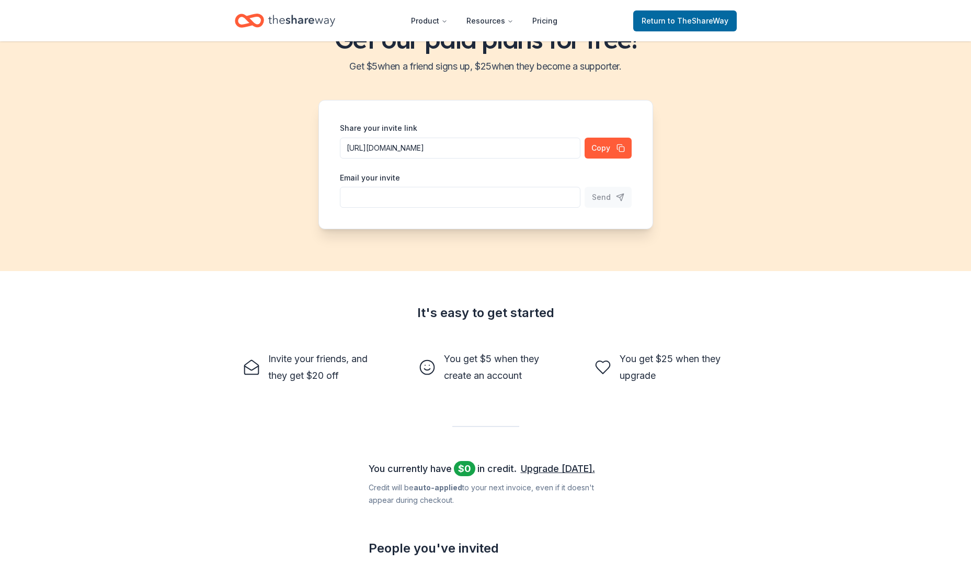
scroll to position [246, 0]
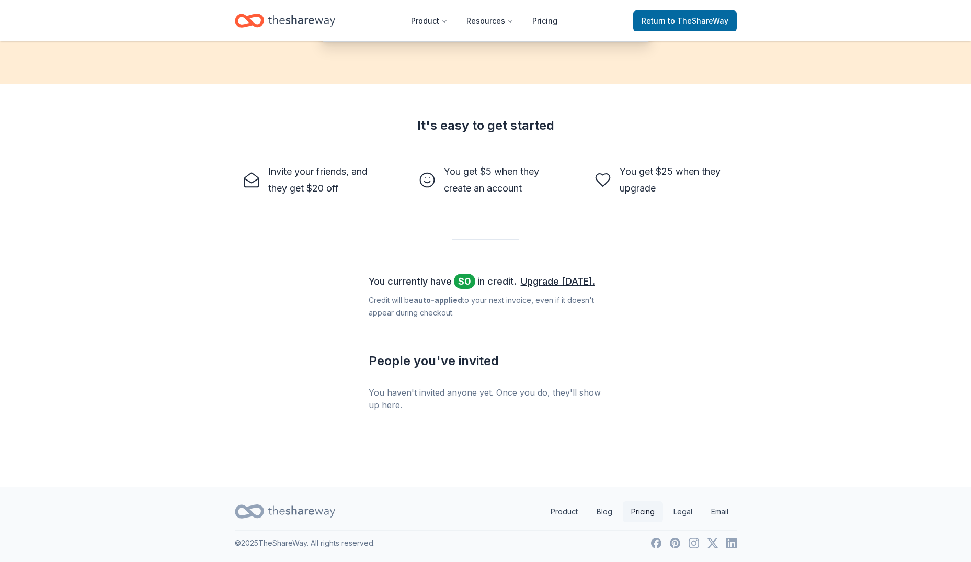
click at [643, 511] on link "Pricing" at bounding box center [643, 511] width 40 height 21
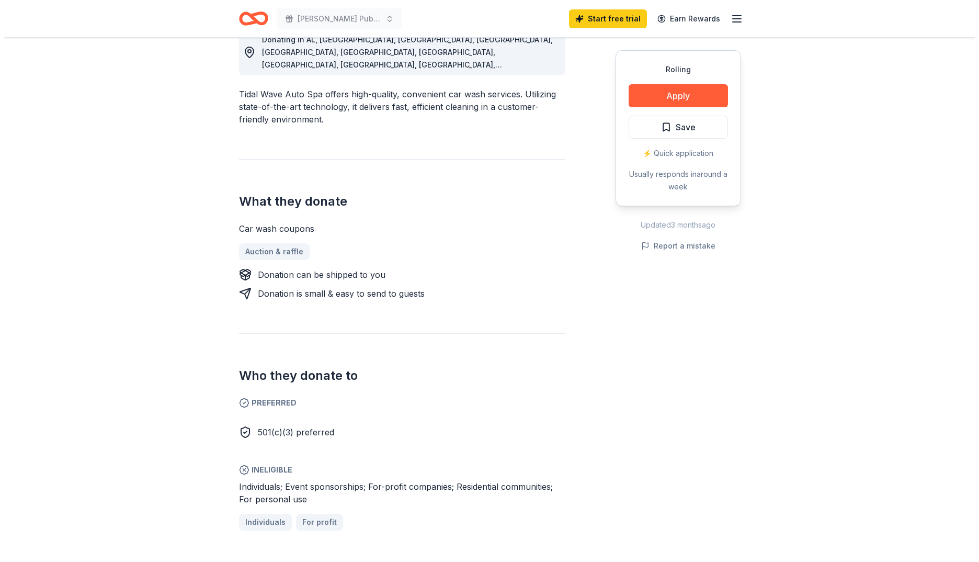
scroll to position [52, 0]
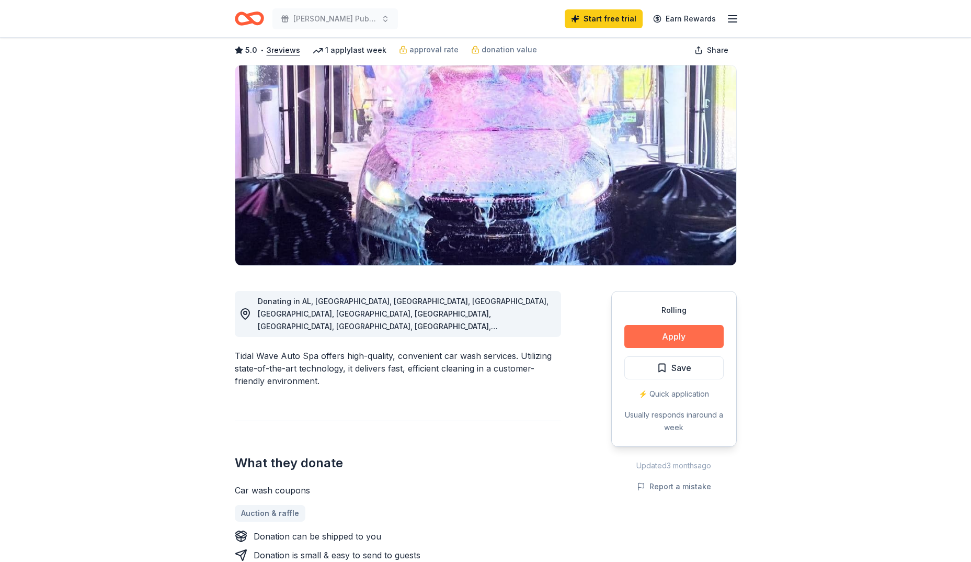
click at [650, 340] on button "Apply" at bounding box center [674, 336] width 99 height 23
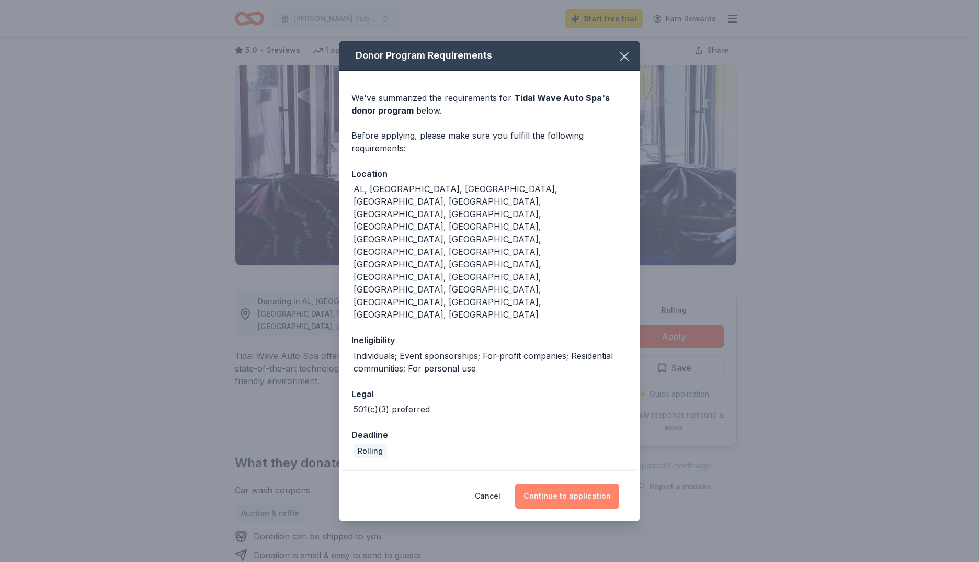
click at [565, 483] on button "Continue to application" at bounding box center [567, 495] width 104 height 25
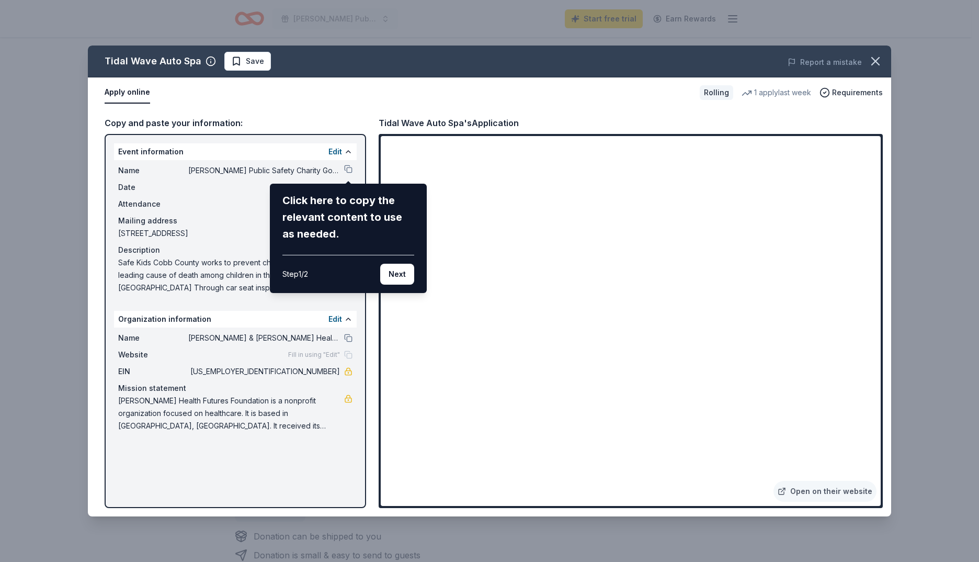
click at [332, 319] on div "Tidal Wave Auto Spa Save Report a mistake Apply online Rolling 1 apply last wee…" at bounding box center [490, 281] width 804 height 471
click at [337, 319] on div "Tidal Wave Auto Spa Save Report a mistake Apply online Rolling 1 apply last wee…" at bounding box center [490, 281] width 804 height 471
click at [337, 318] on div "Tidal Wave Auto Spa Save Report a mistake Apply online Rolling 1 apply last wee…" at bounding box center [490, 281] width 804 height 471
click at [335, 152] on div "Tidal Wave Auto Spa Save Report a mistake Apply online Rolling 1 apply last wee…" at bounding box center [490, 281] width 804 height 471
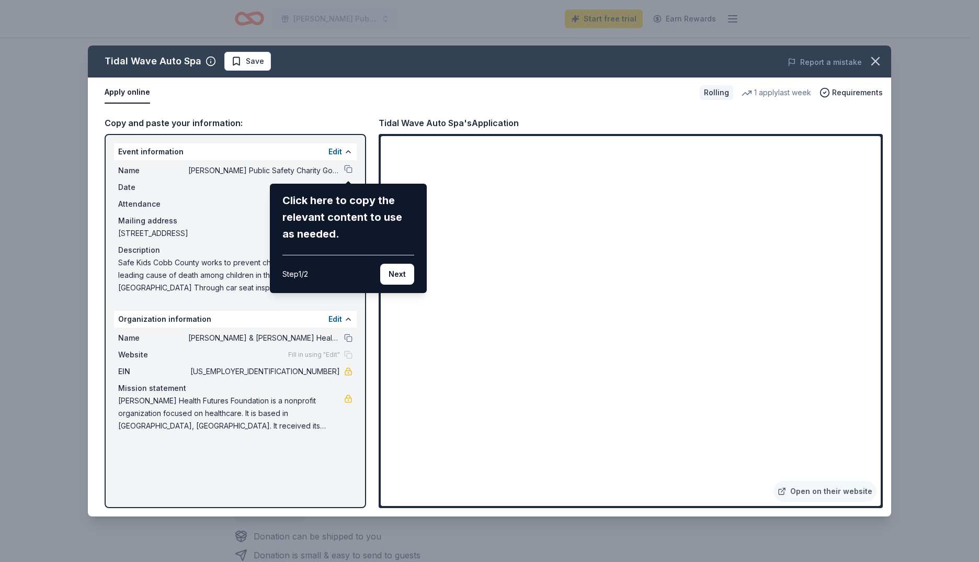
click at [335, 152] on div "Tidal Wave Auto Spa Save Report a mistake Apply online Rolling 1 apply last wee…" at bounding box center [490, 281] width 804 height 471
drag, startPoint x: 335, startPoint y: 152, endPoint x: 320, endPoint y: 319, distance: 167.6
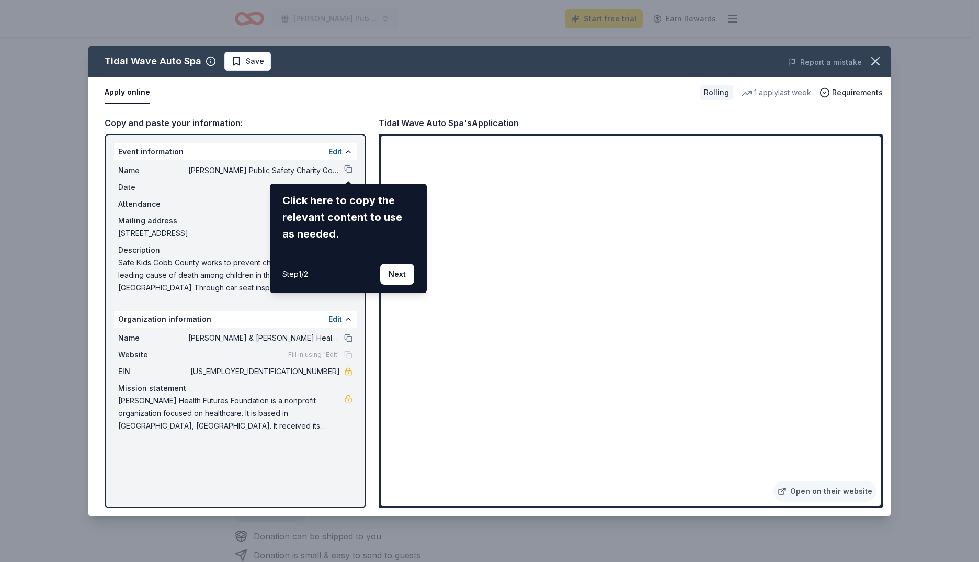
drag, startPoint x: 320, startPoint y: 319, endPoint x: 332, endPoint y: 317, distance: 12.1
drag, startPoint x: 332, startPoint y: 317, endPoint x: 265, endPoint y: 309, distance: 66.9
click at [265, 309] on div "Tidal Wave Auto Spa Save Report a mistake Apply online Rolling 1 apply last wee…" at bounding box center [490, 281] width 804 height 471
click at [335, 319] on div "Tidal Wave Auto Spa Save Report a mistake Apply online Rolling 1 apply last wee…" at bounding box center [490, 281] width 804 height 471
click at [393, 270] on button "Next" at bounding box center [397, 274] width 34 height 21
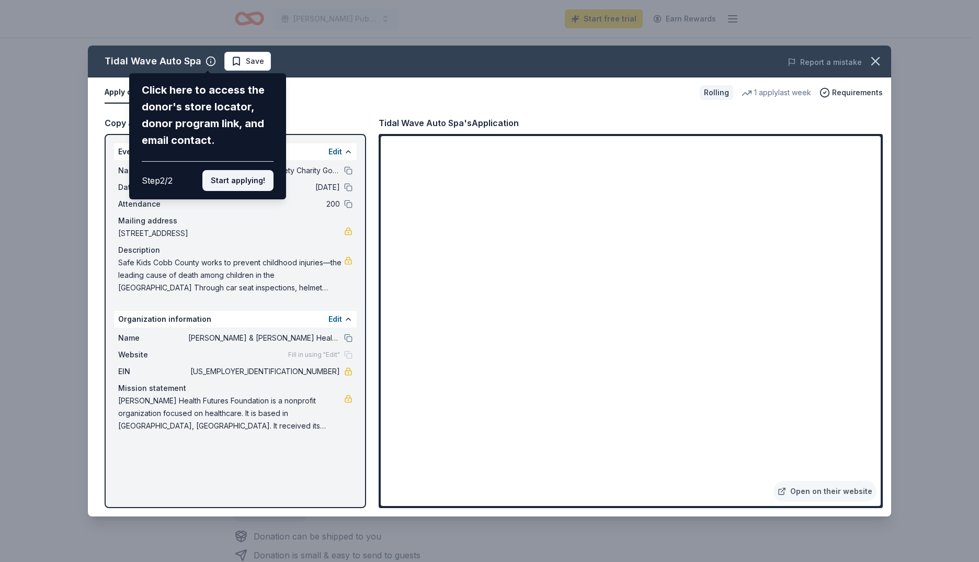
click at [225, 179] on button "Start applying!" at bounding box center [237, 180] width 71 height 21
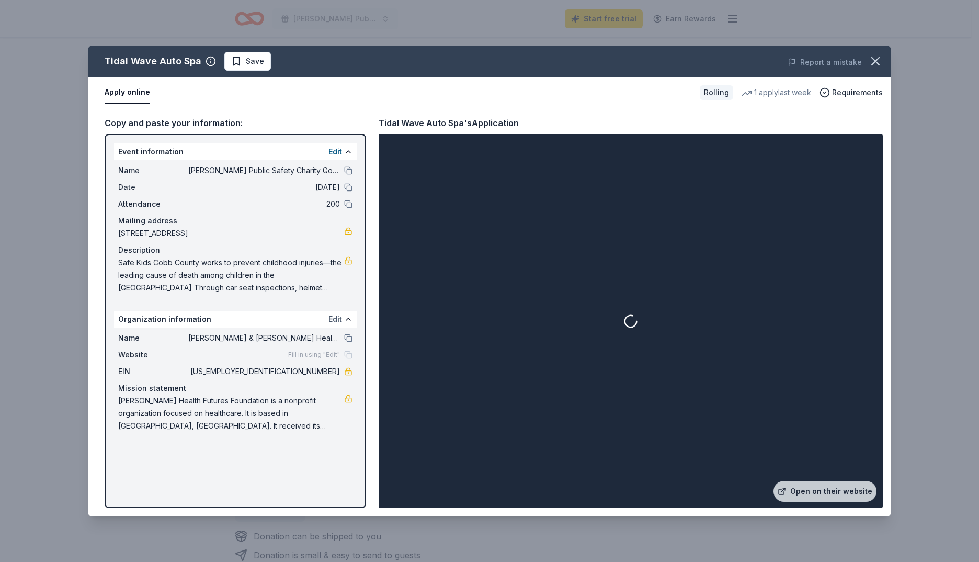
click at [337, 317] on button "Edit" at bounding box center [336, 319] width 14 height 13
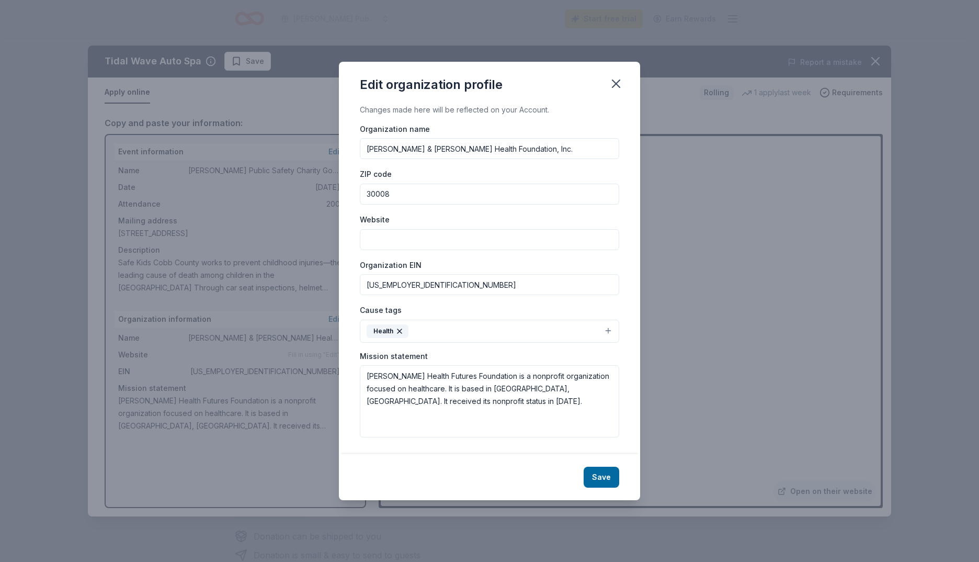
click at [379, 235] on input "Website" at bounding box center [489, 239] width 259 height 21
paste input "https://cobbanddouglashealthfoundation.org/about/cobb-public-safety-charity-gol…"
type input "https://cobbanddouglashealthfoundation.org/about/cobb-public-safety-charity-gol…"
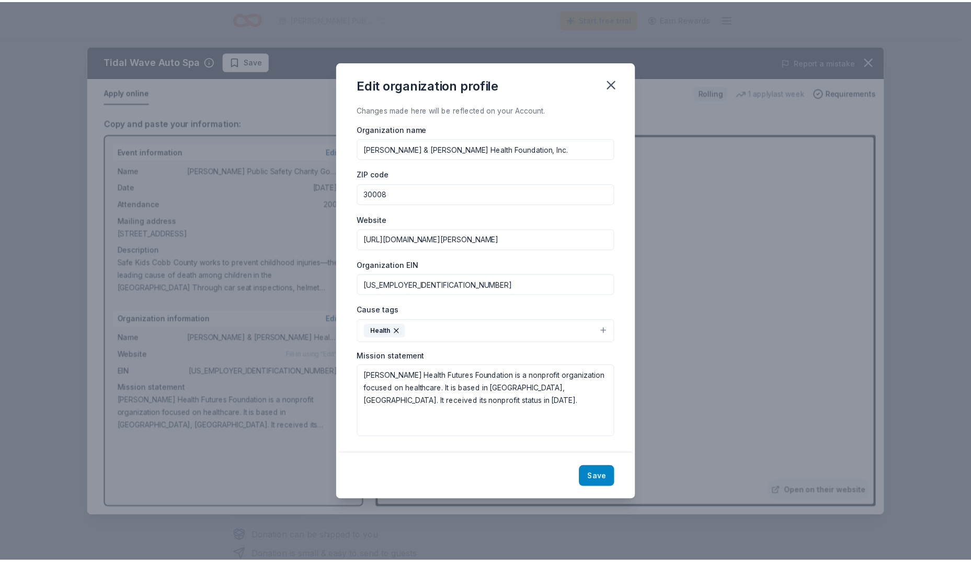
scroll to position [0, 0]
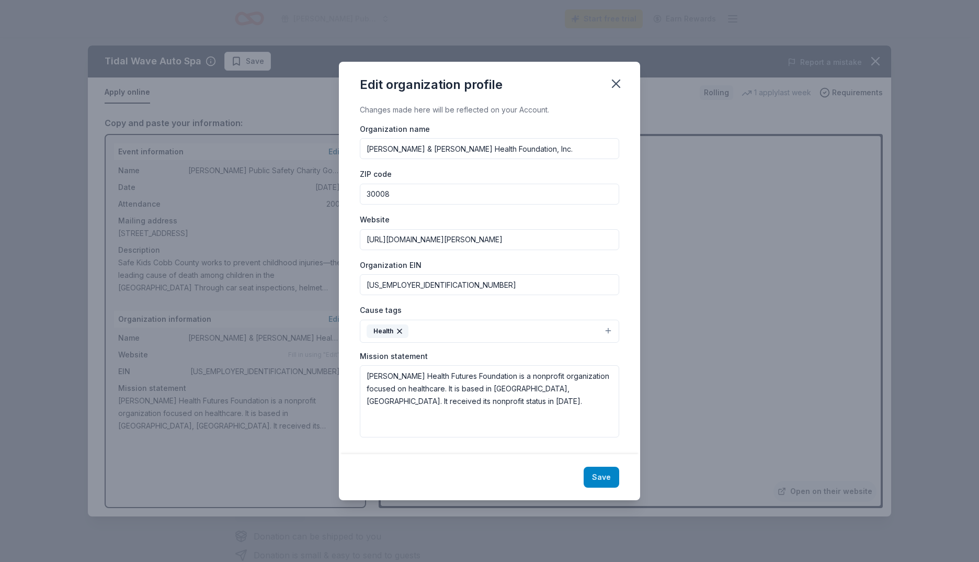
click at [601, 474] on button "Save" at bounding box center [602, 477] width 36 height 21
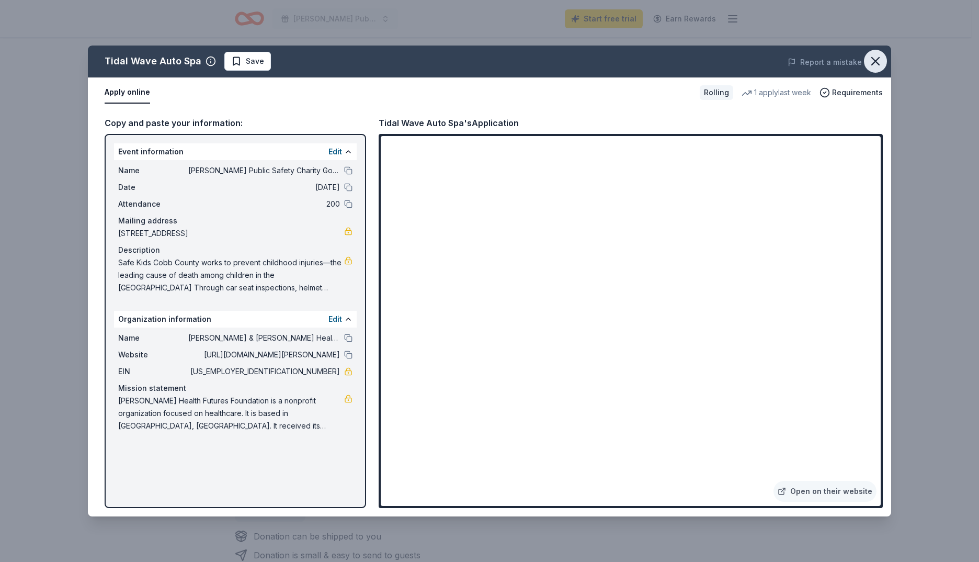
click at [878, 56] on icon "button" at bounding box center [875, 61] width 15 height 15
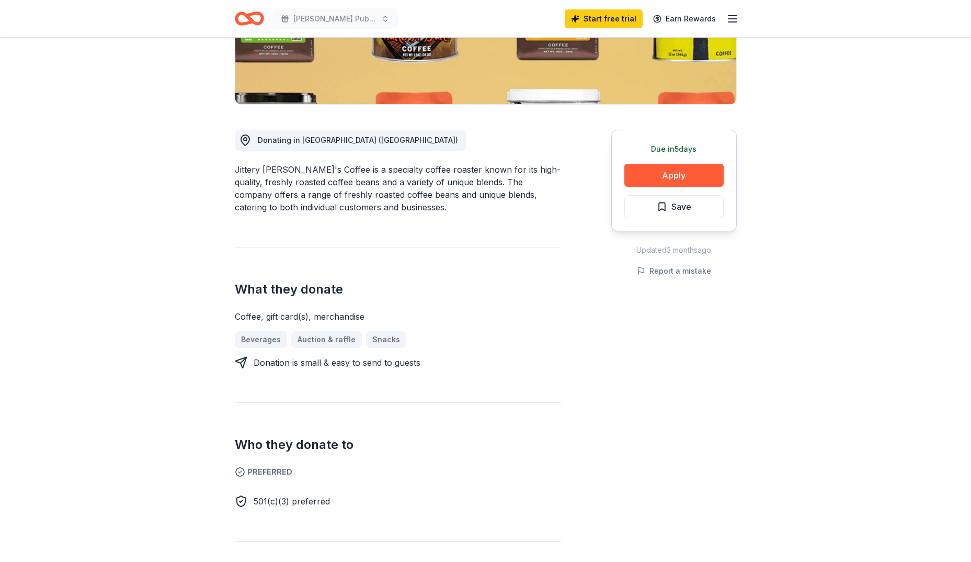
scroll to position [209, 0]
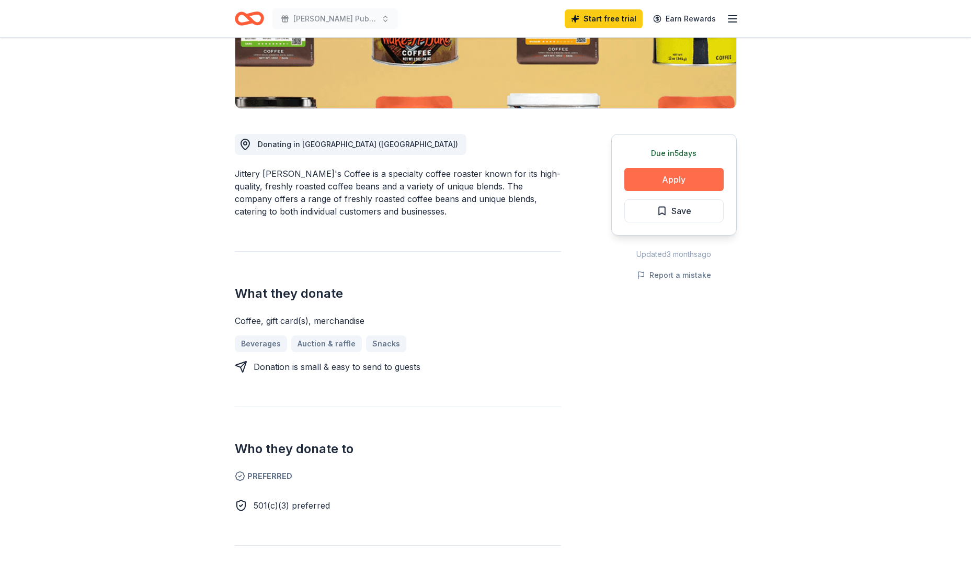
click at [650, 183] on button "Apply" at bounding box center [674, 179] width 99 height 23
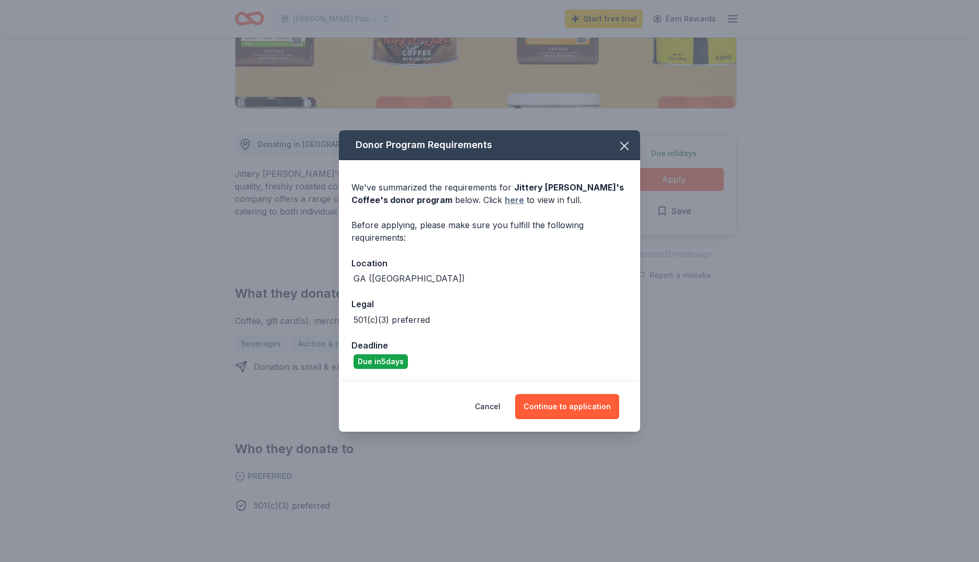
click at [505, 201] on link "here" at bounding box center [514, 200] width 19 height 13
click at [580, 409] on button "Continue to application" at bounding box center [567, 406] width 104 height 25
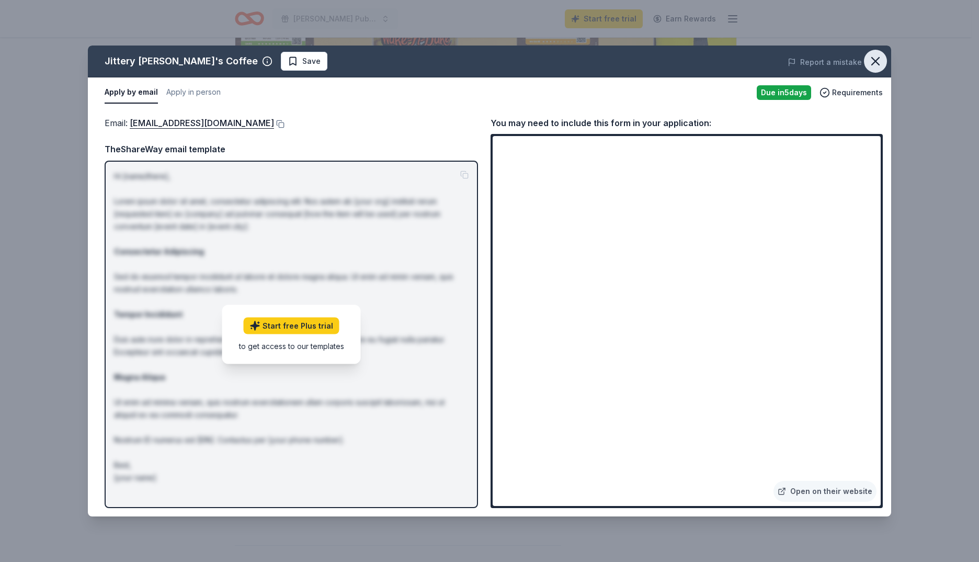
click at [875, 58] on icon "button" at bounding box center [875, 61] width 15 height 15
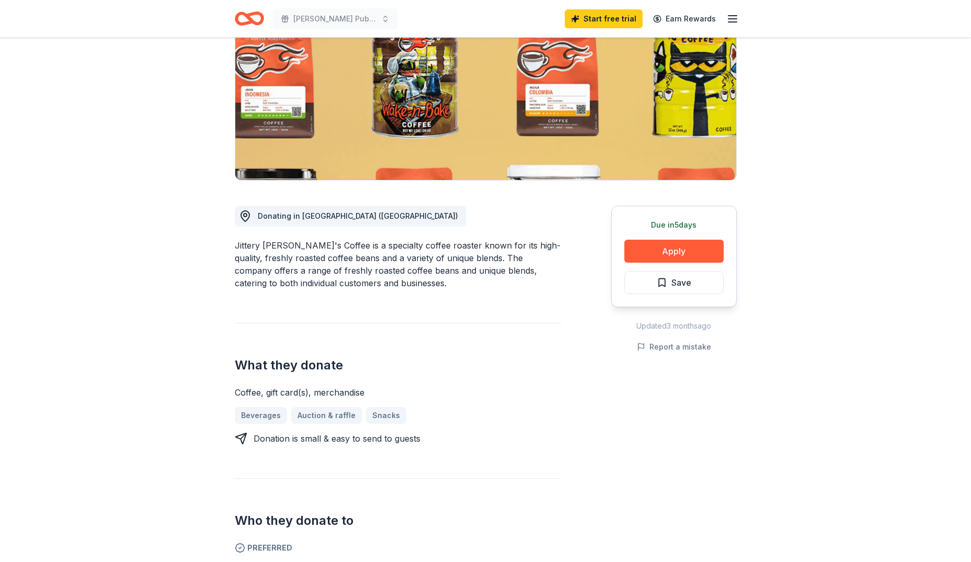
scroll to position [0, 0]
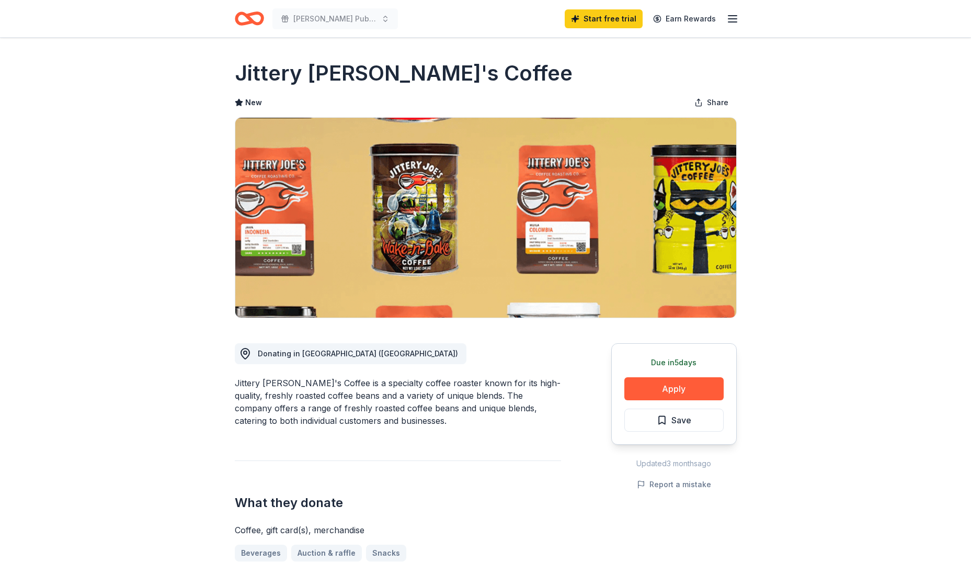
click at [243, 17] on icon "Home" at bounding box center [249, 18] width 29 height 25
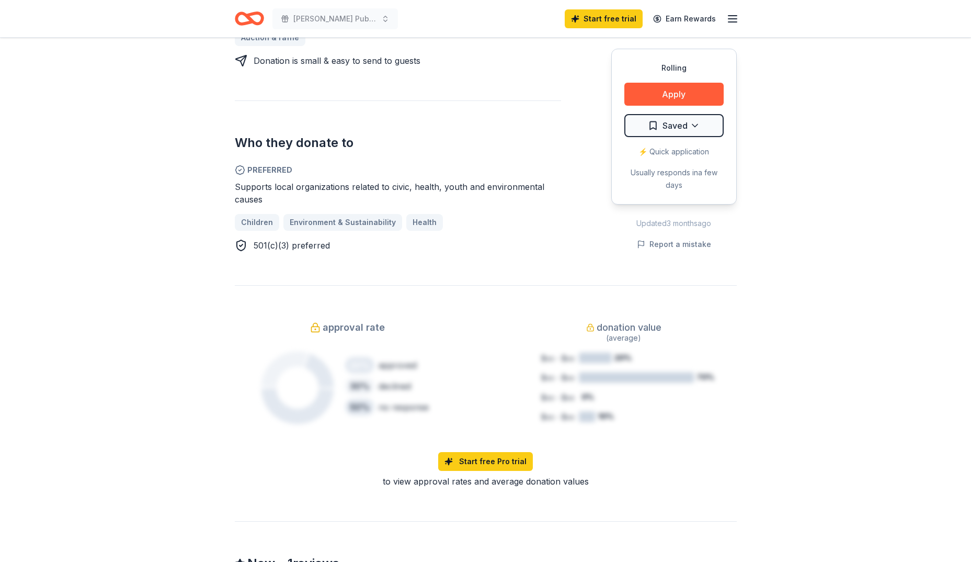
scroll to position [257, 0]
